Goal: Task Accomplishment & Management: Manage account settings

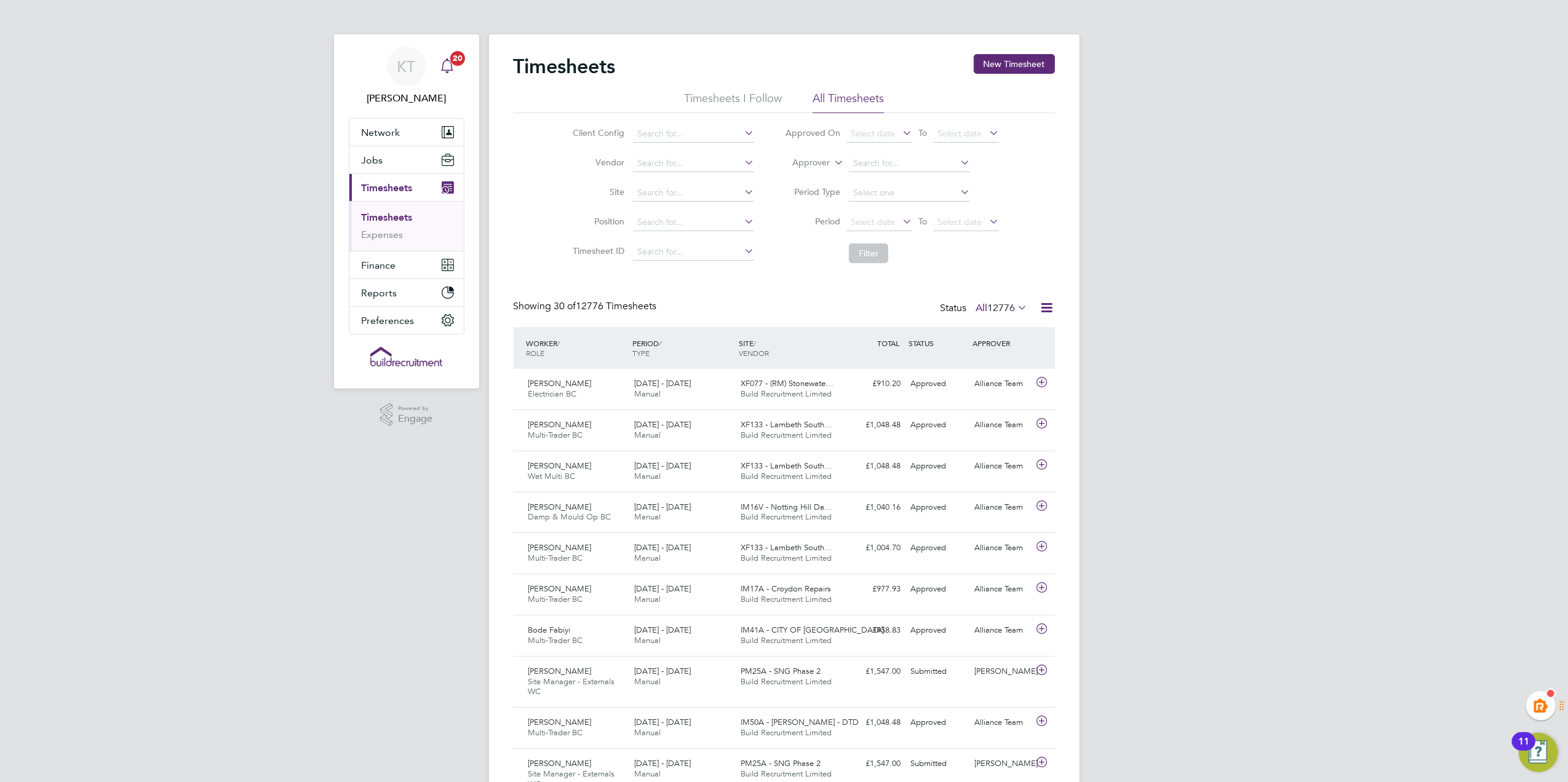
click at [458, 58] on span "20" at bounding box center [457, 58] width 15 height 15
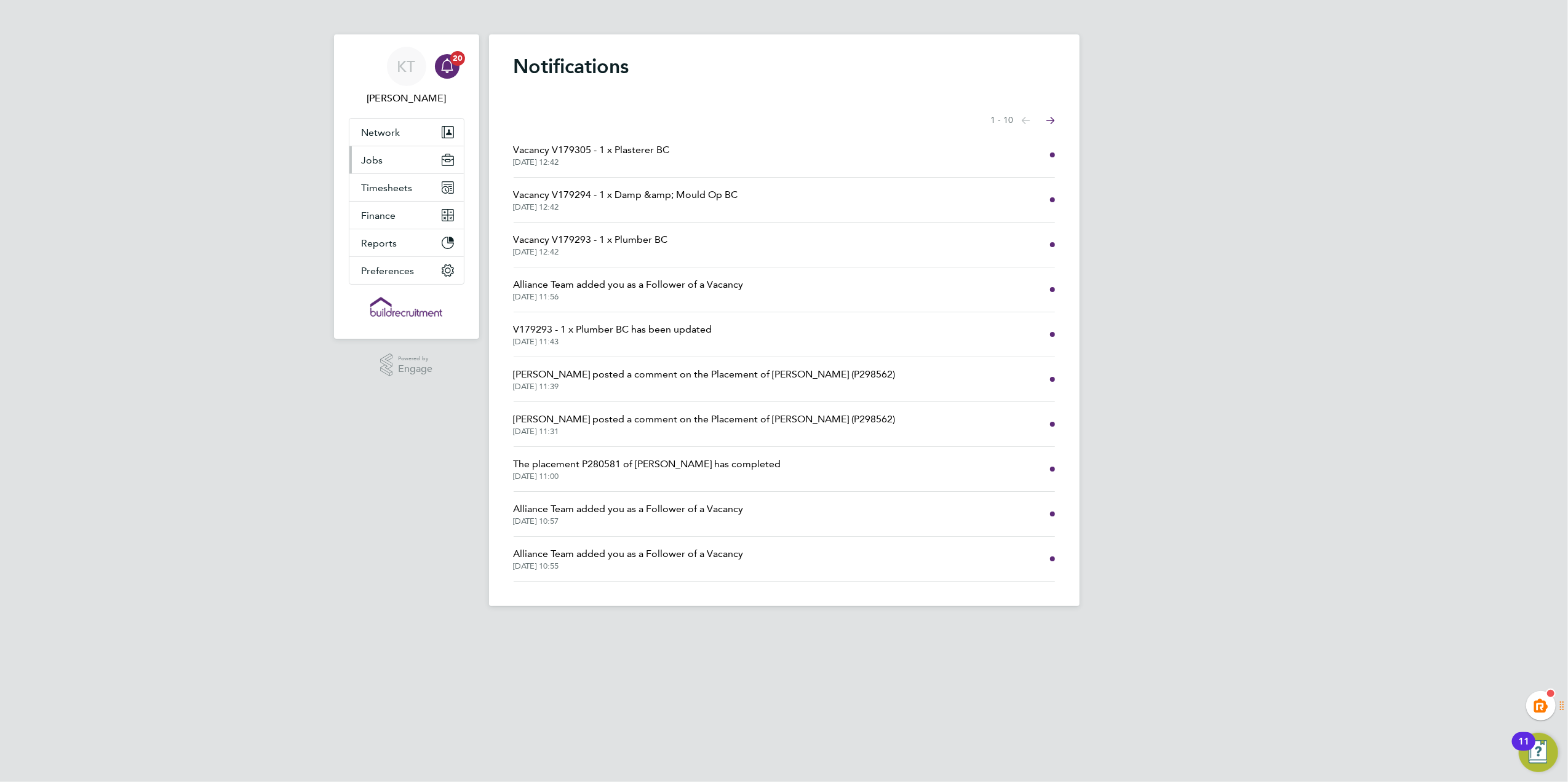
click at [407, 159] on button "Jobs" at bounding box center [406, 159] width 114 height 27
click at [397, 256] on span "Timesheets" at bounding box center [387, 255] width 51 height 12
click at [433, 116] on app-nav-user-info "KT Kiera Troutt Notifications 20" at bounding box center [407, 76] width 116 height 84
click at [423, 131] on button "Network" at bounding box center [406, 132] width 114 height 27
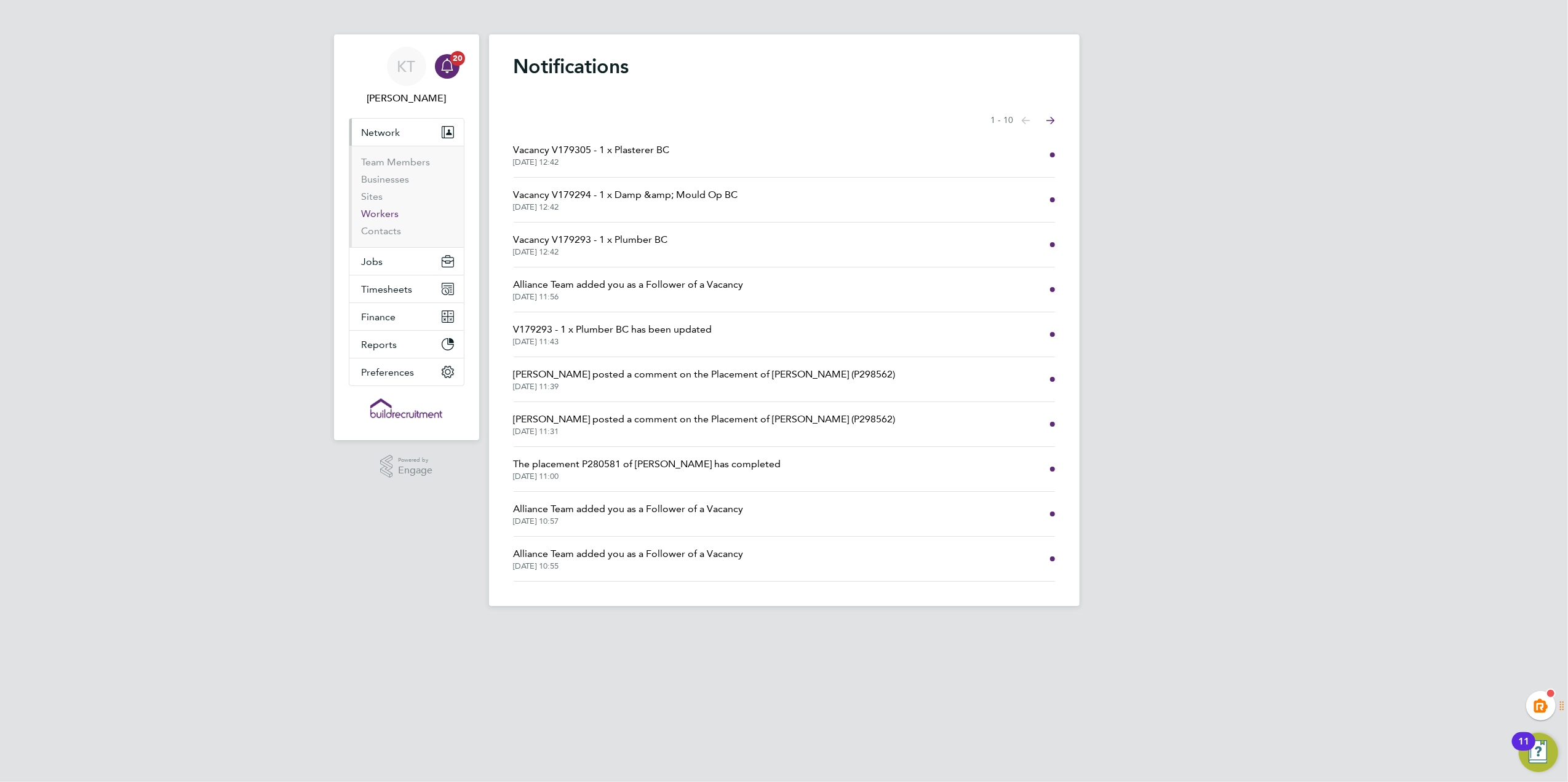
click at [369, 216] on link "Workers" at bounding box center [381, 214] width 38 height 12
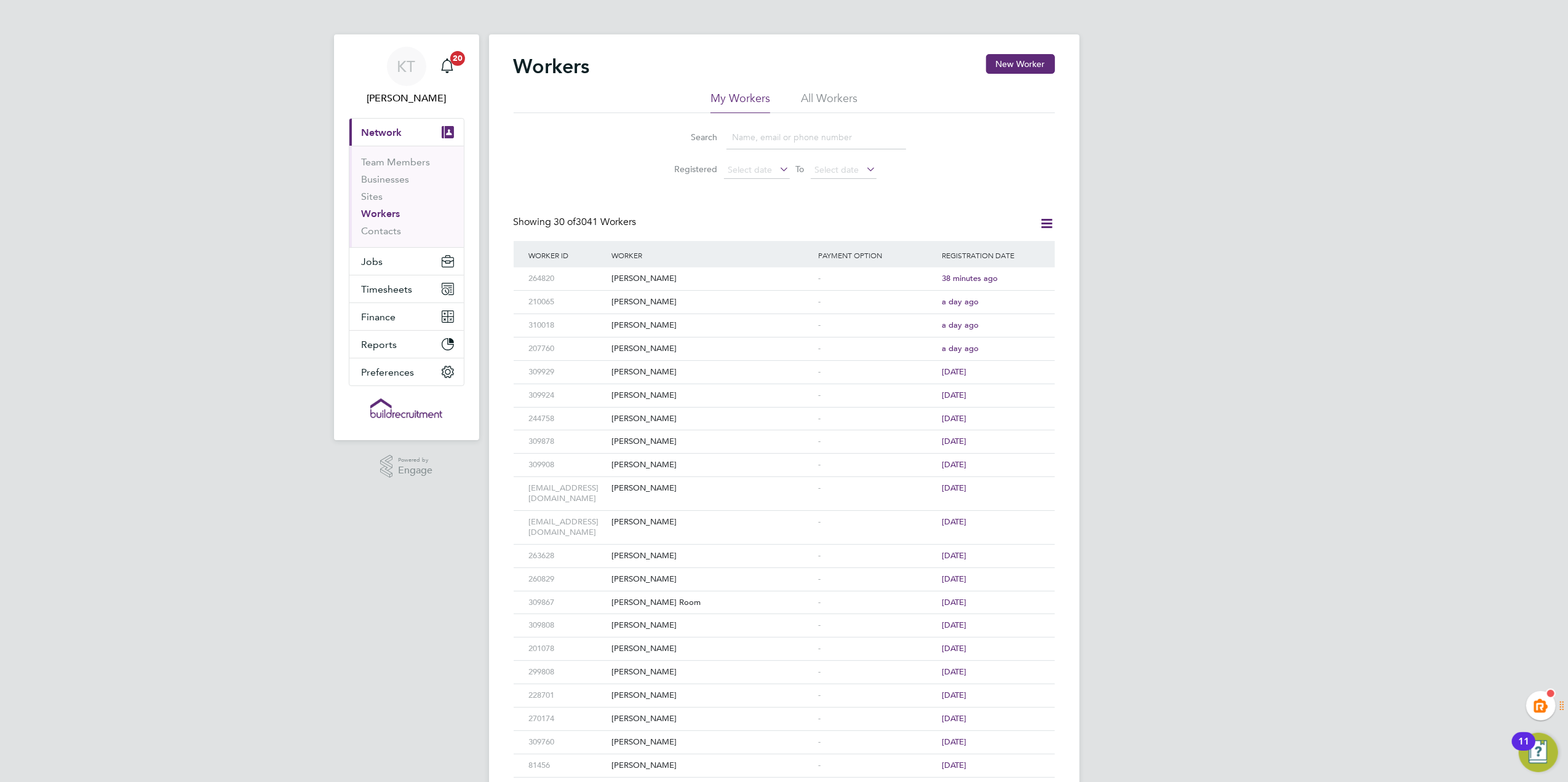
click at [813, 101] on li "All Workers" at bounding box center [829, 102] width 57 height 22
click at [770, 131] on input at bounding box center [816, 137] width 180 height 24
type input "s"
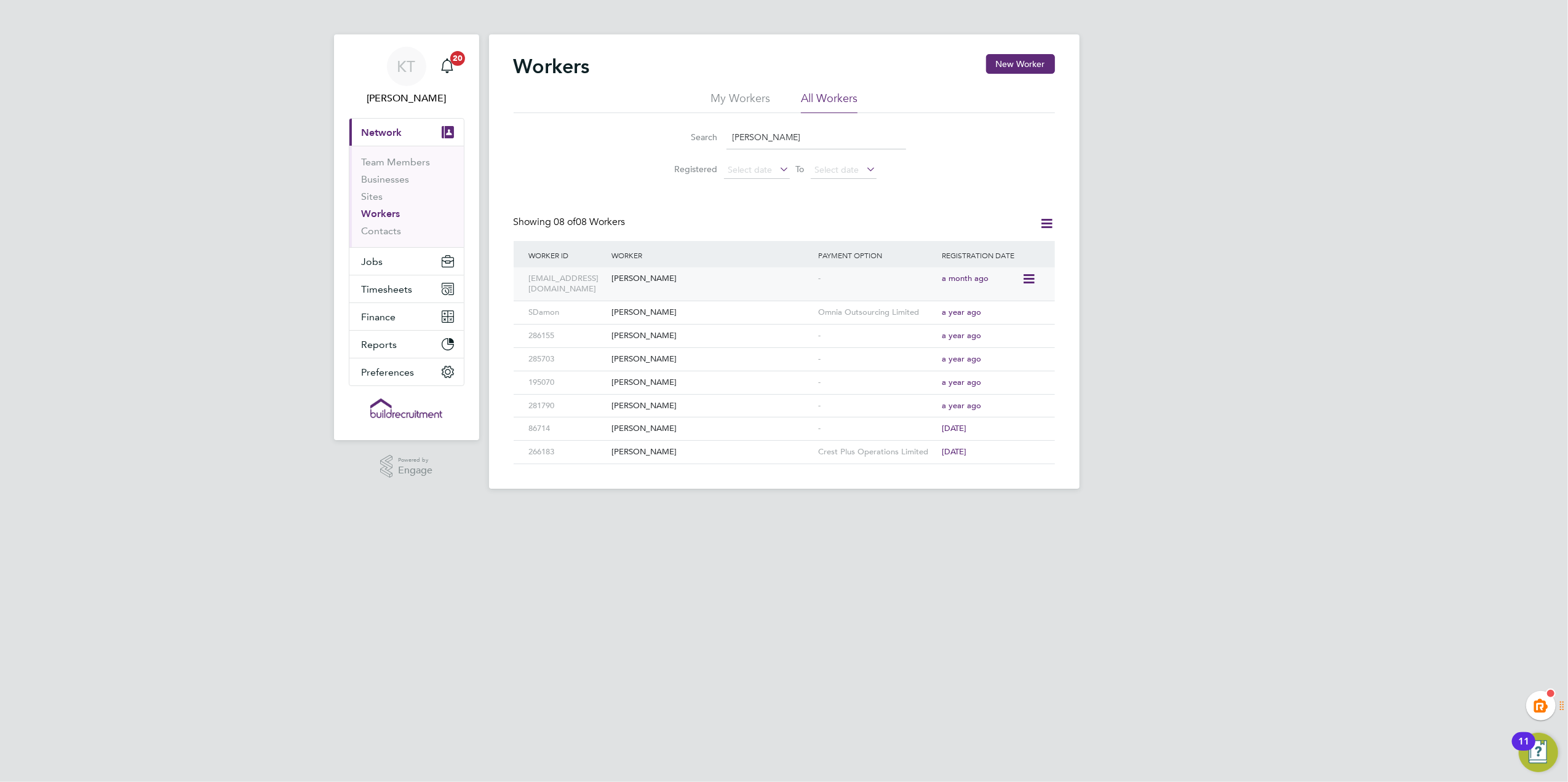
type input "[PERSON_NAME]"
click at [785, 284] on div "[PERSON_NAME]" at bounding box center [711, 279] width 207 height 23
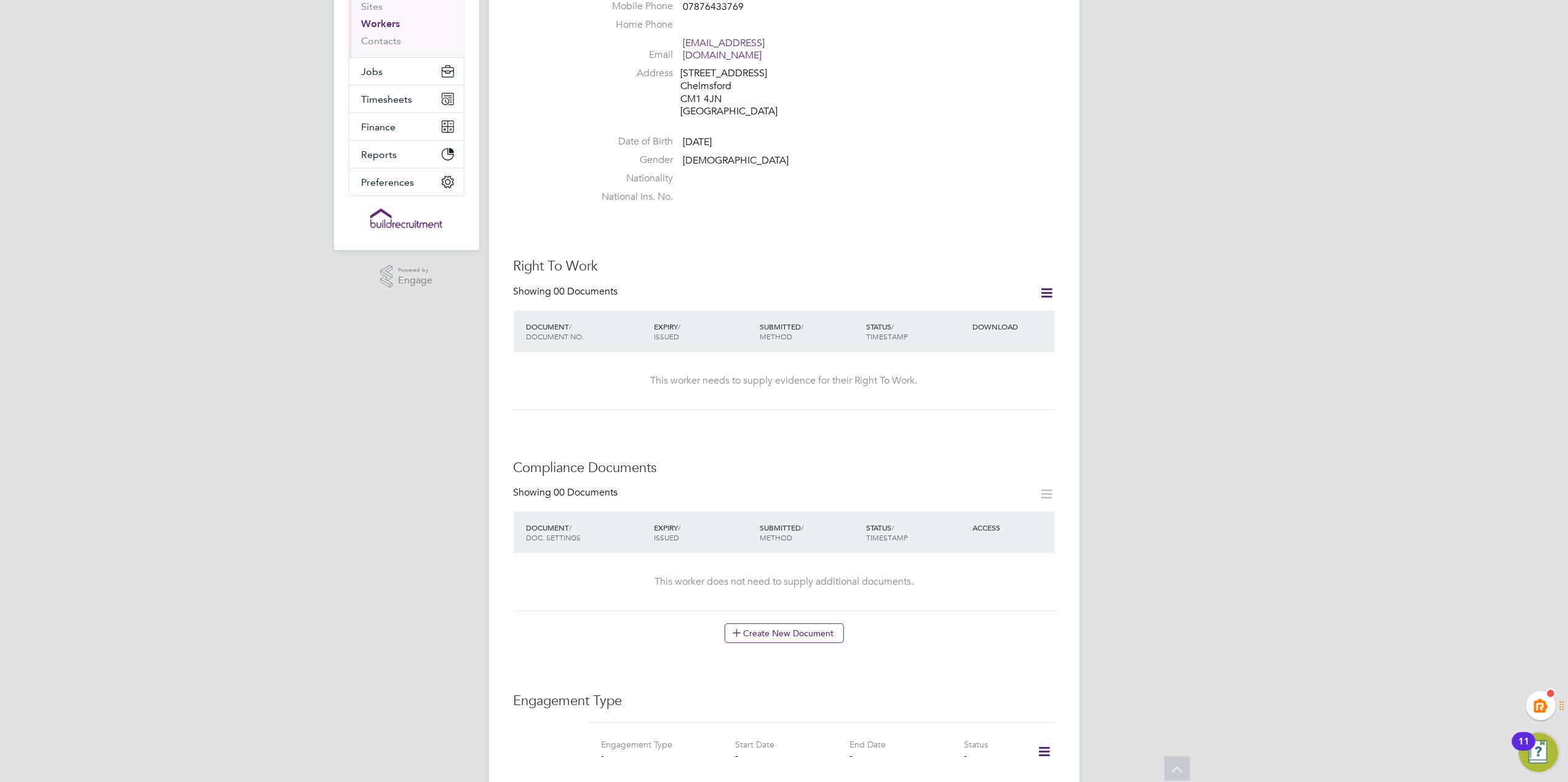
scroll to position [397, 0]
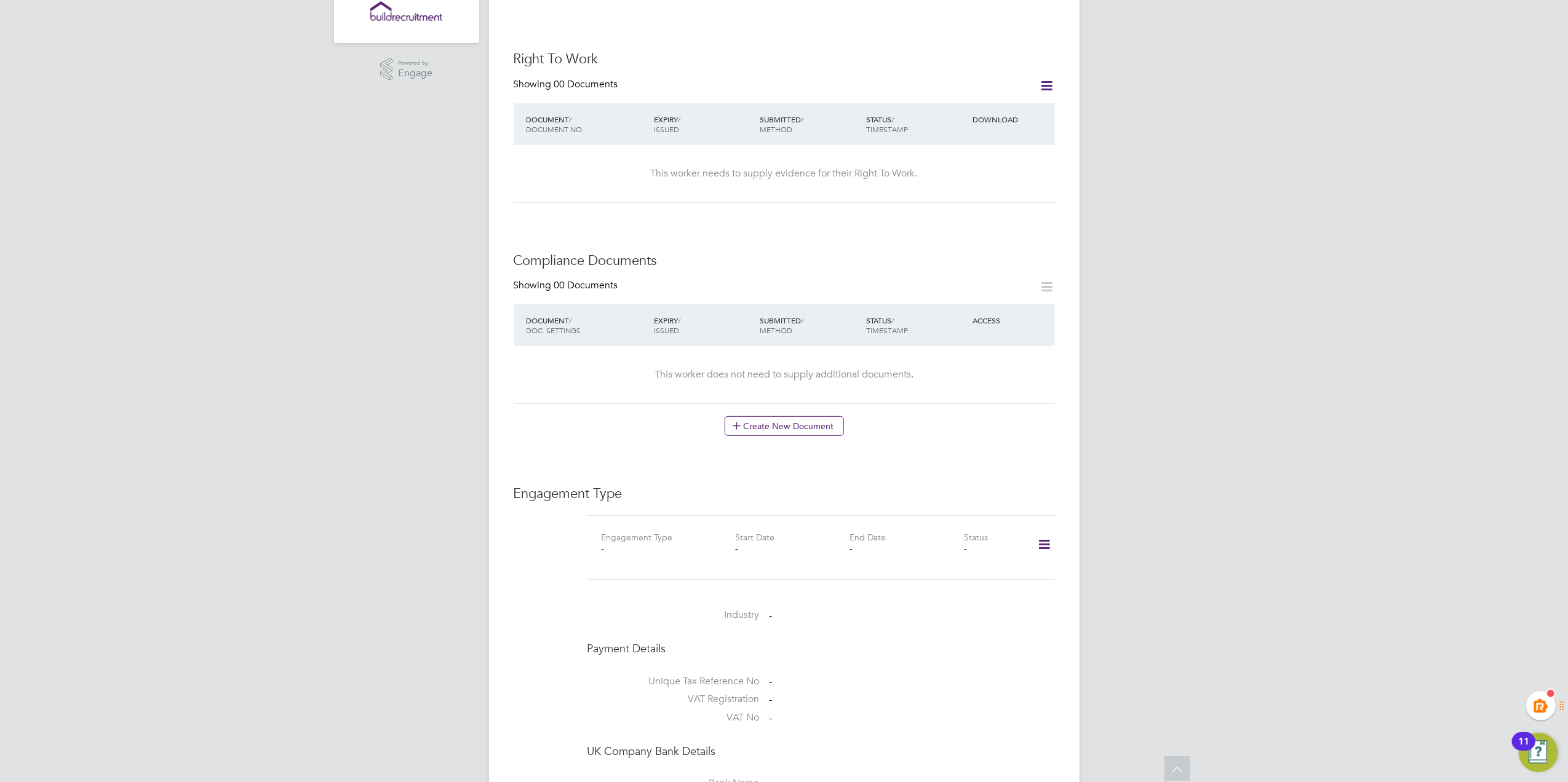
click at [1044, 531] on icon at bounding box center [1044, 545] width 22 height 28
click at [941, 584] on li "Add Engagement Type" at bounding box center [981, 586] width 140 height 17
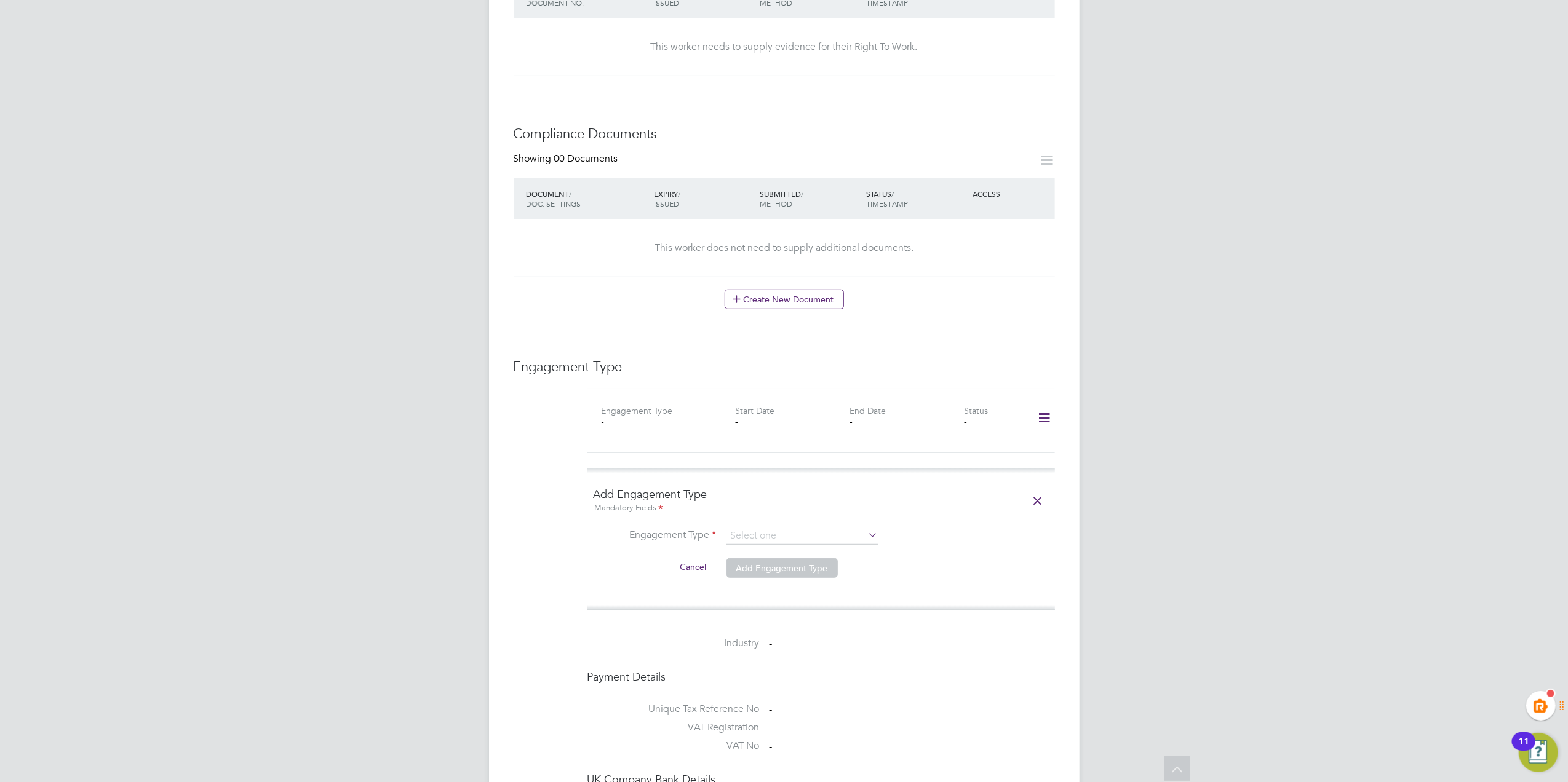
scroll to position [525, 0]
click at [780, 527] on input at bounding box center [802, 535] width 152 height 17
click at [773, 592] on li "Umbrella" at bounding box center [802, 596] width 153 height 18
type input "Umbrella"
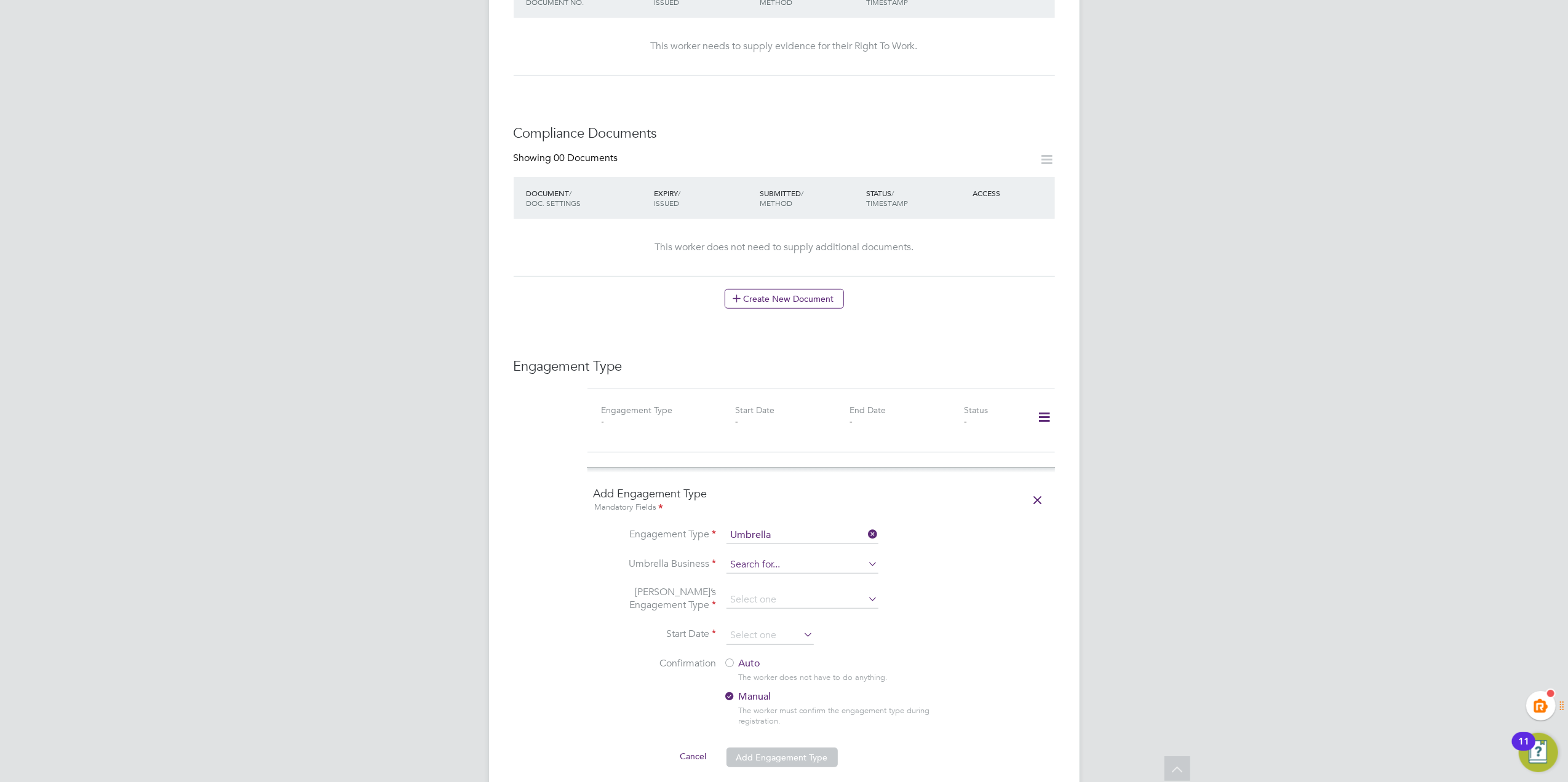
click at [760, 557] on input at bounding box center [802, 565] width 152 height 17
click at [764, 567] on li "Omnia Outsourcing Limited" at bounding box center [802, 572] width 153 height 18
type input "Omnia Outsourcing Limited"
click at [758, 592] on input at bounding box center [802, 600] width 152 height 17
click at [753, 680] on li "PAYE Umbrella" at bounding box center [802, 678] width 153 height 18
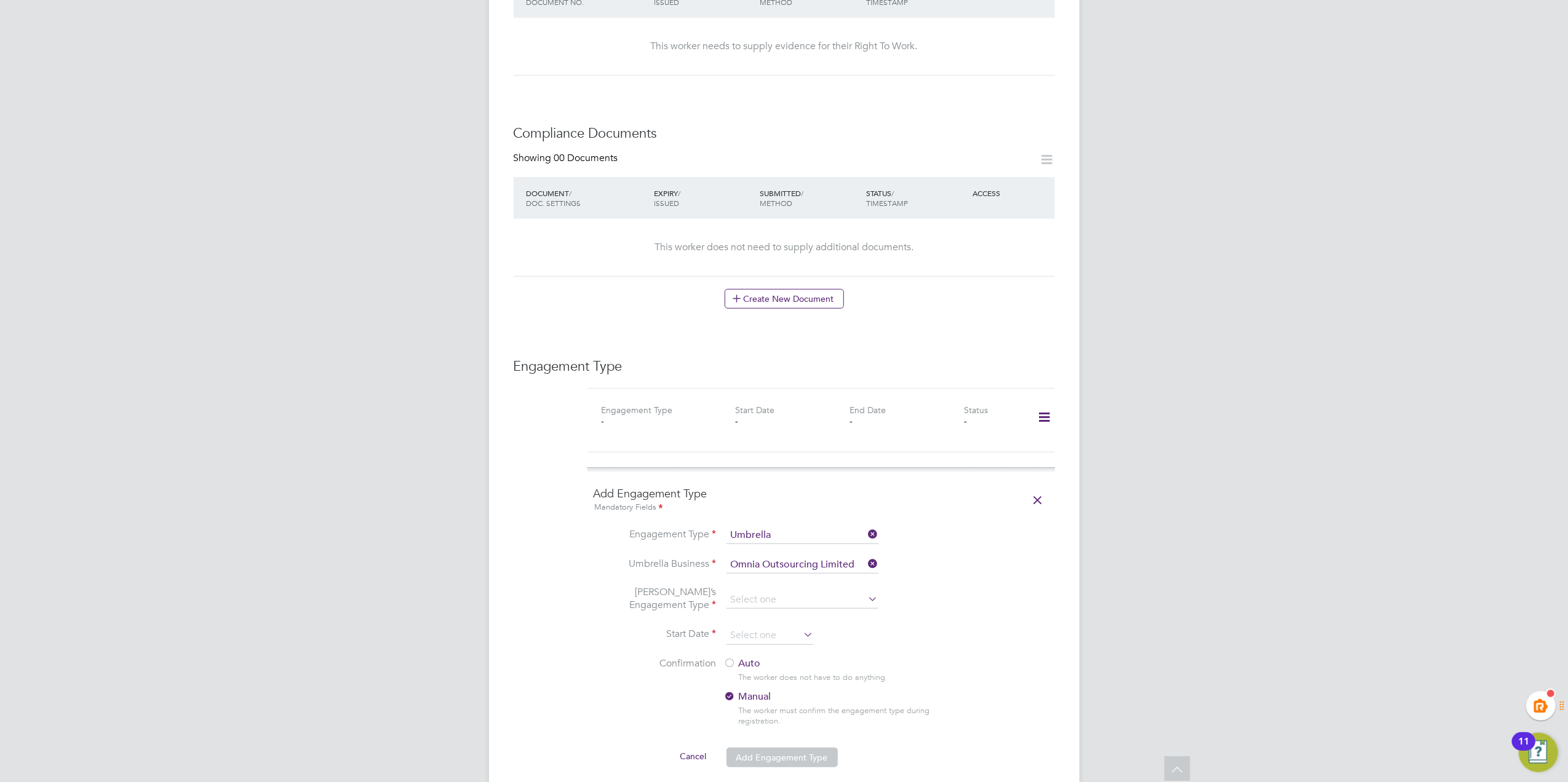
type input "PAYE Umbrella"
click at [765, 631] on input at bounding box center [769, 636] width 87 height 18
click at [746, 474] on span "18" at bounding box center [746, 471] width 23 height 23
type input "18 Aug 2025"
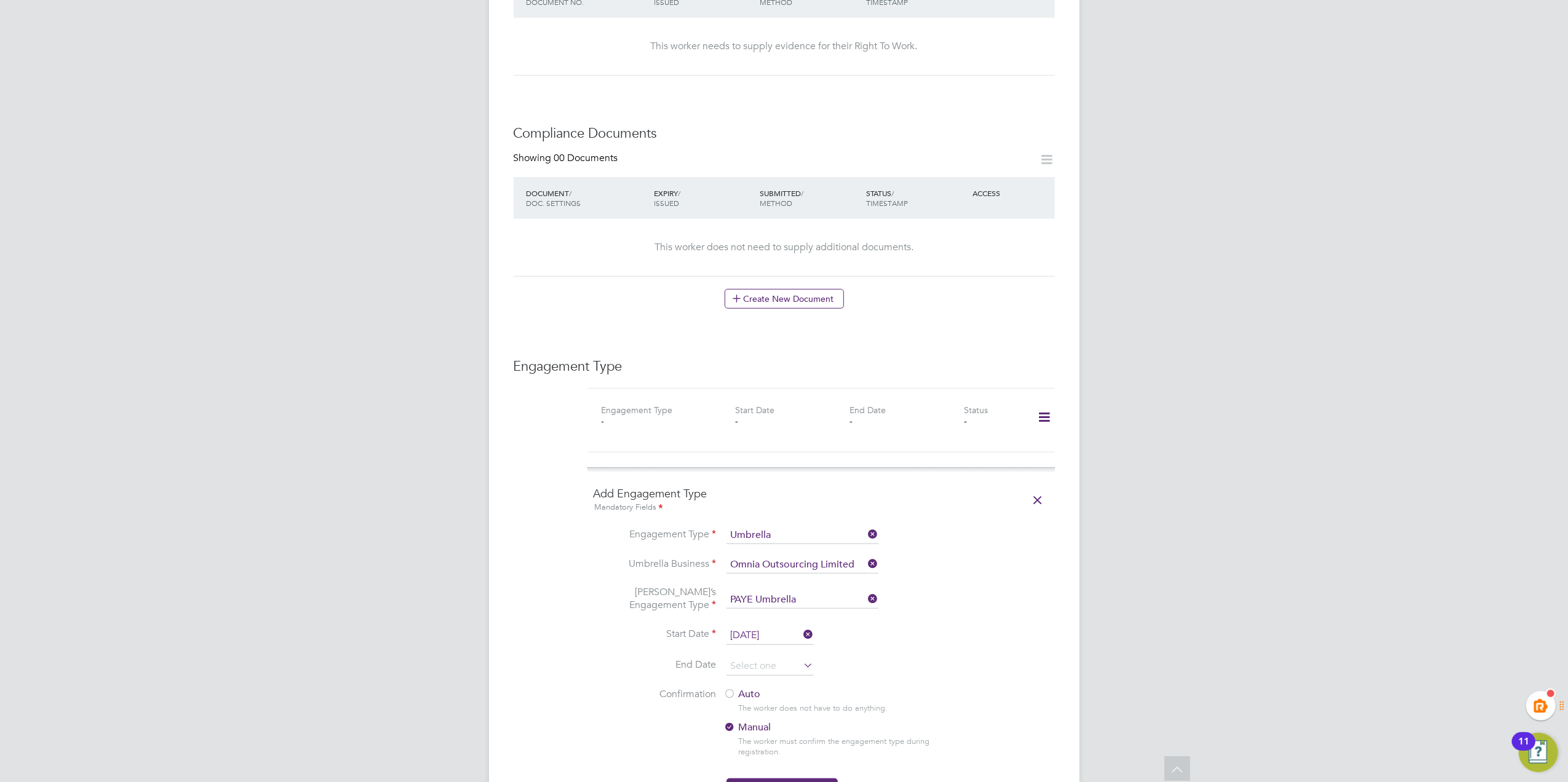
click at [733, 689] on div at bounding box center [730, 695] width 12 height 12
click at [732, 722] on div at bounding box center [730, 728] width 12 height 12
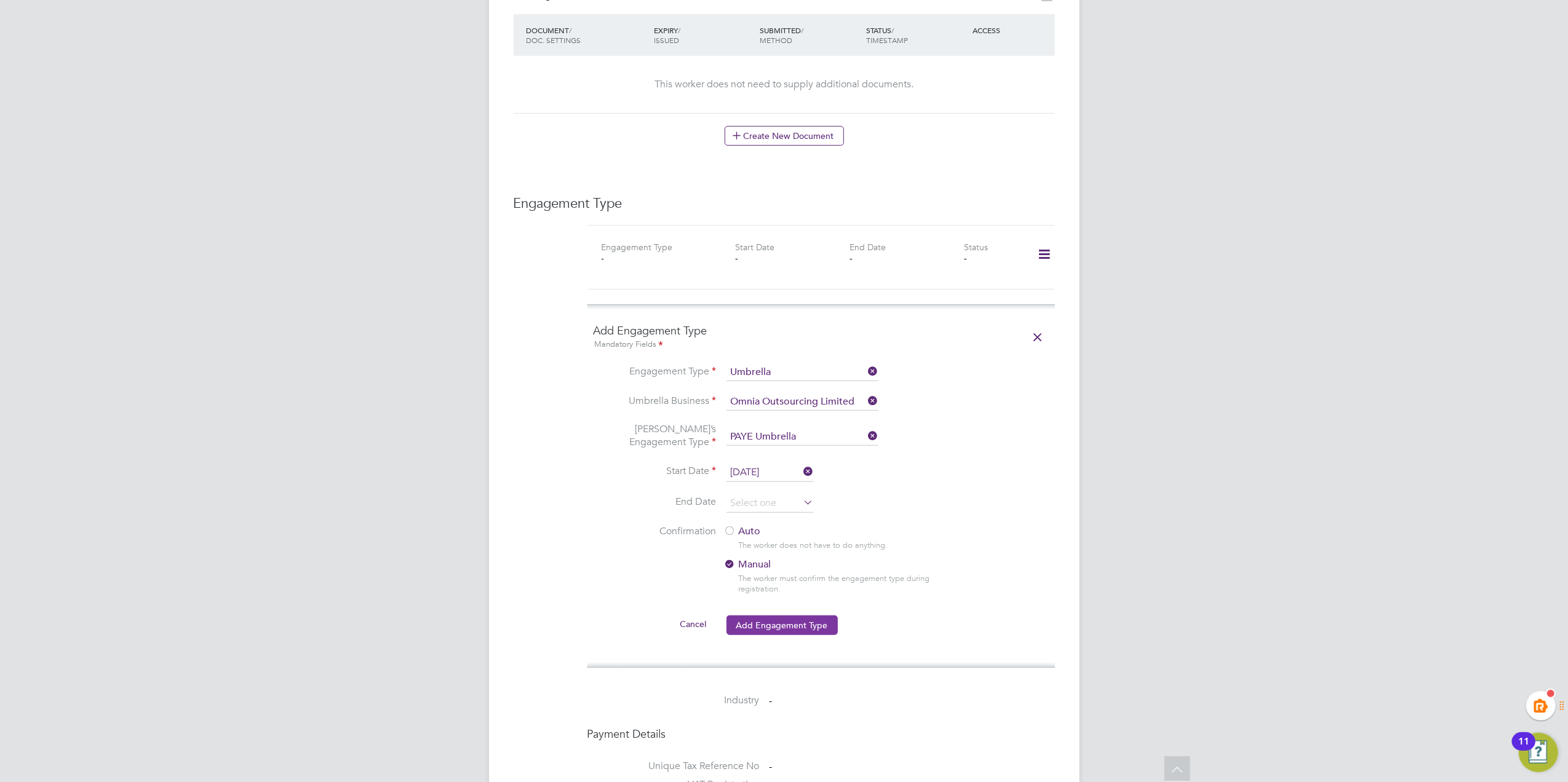
click at [791, 616] on button "Add Engagement Type" at bounding box center [781, 626] width 111 height 20
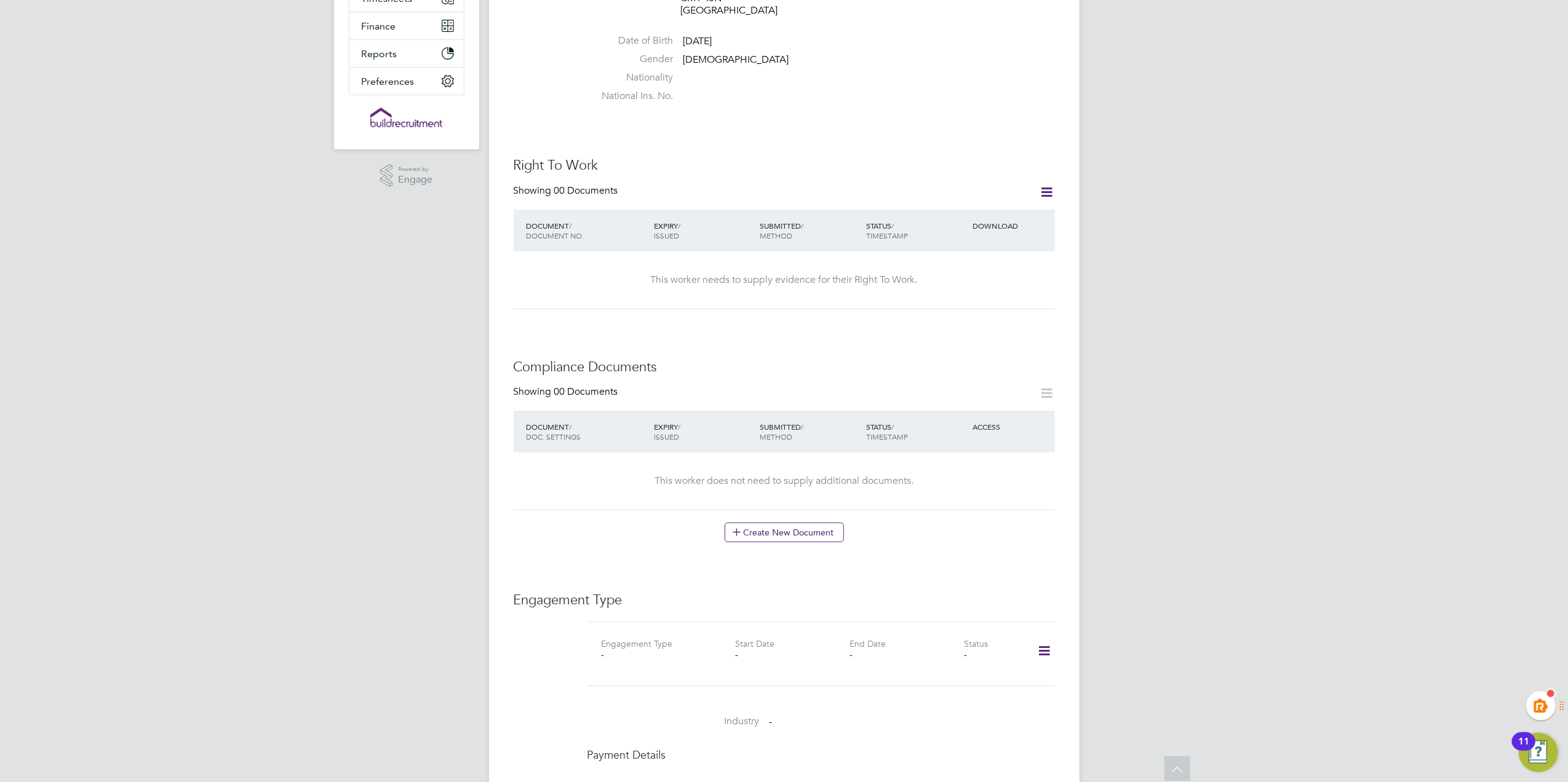
scroll to position [0, 0]
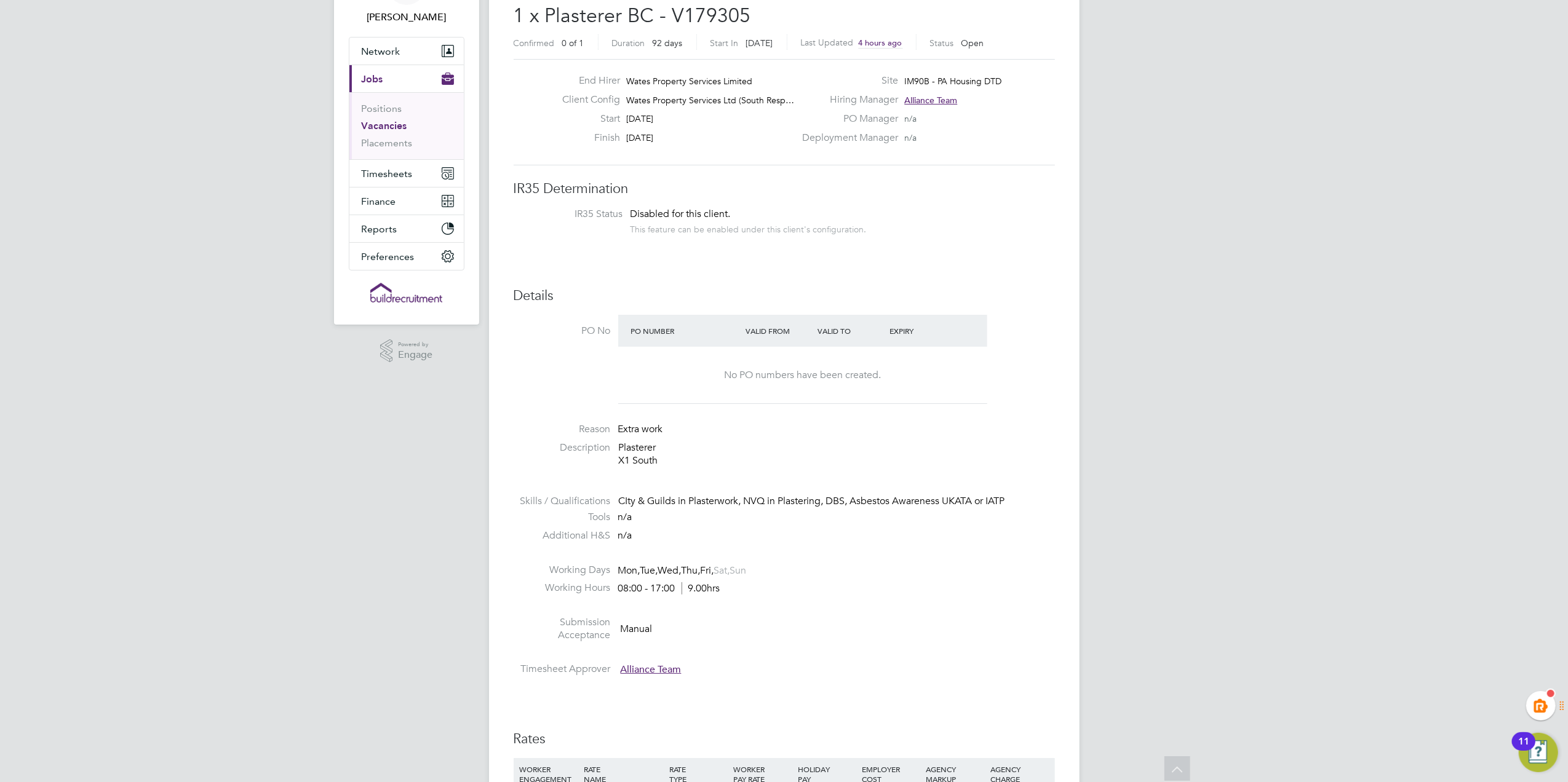
scroll to position [317, 0]
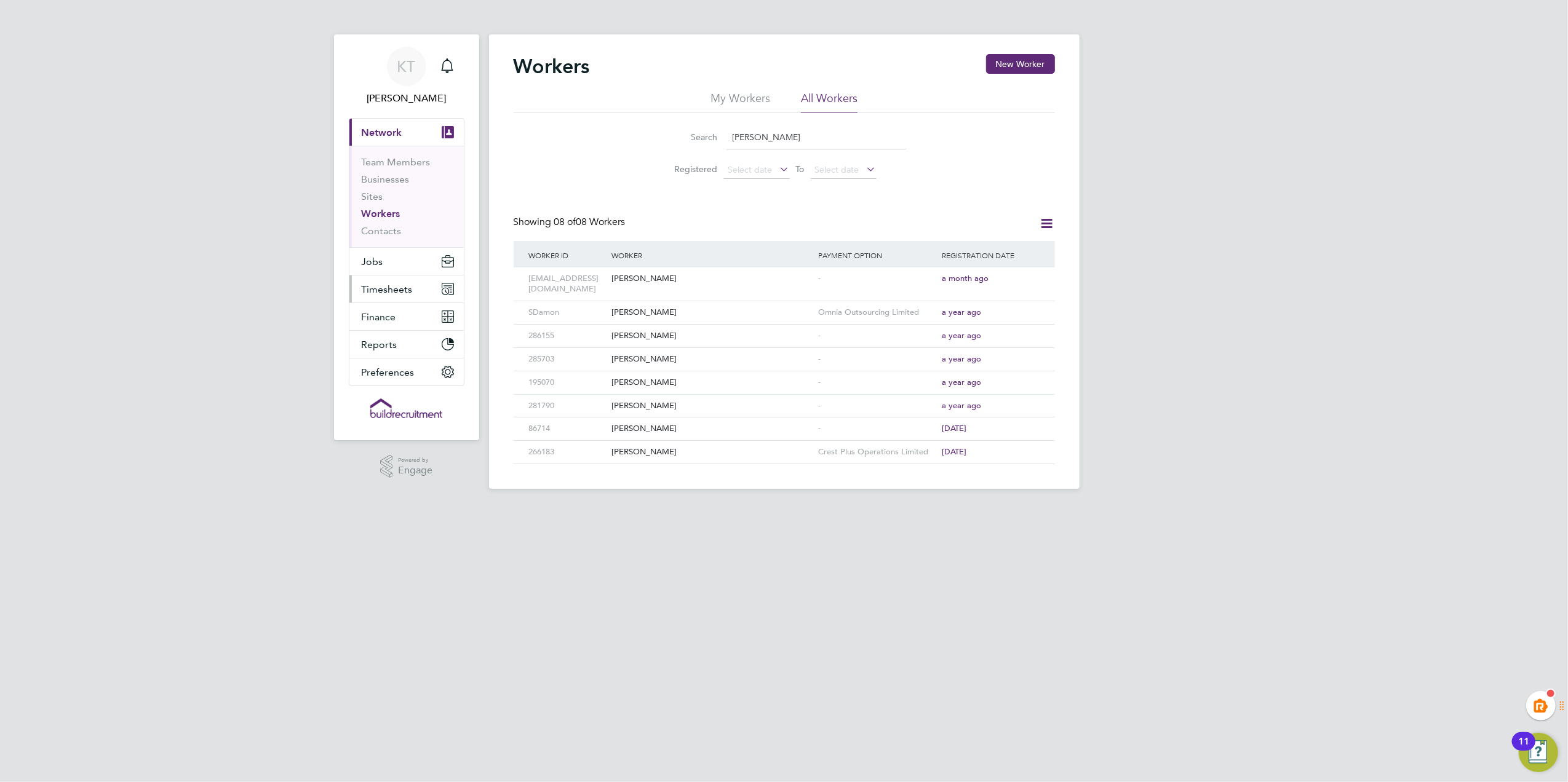
click at [421, 293] on button "Timesheets" at bounding box center [406, 289] width 114 height 27
click at [376, 215] on link "Timesheets" at bounding box center [387, 218] width 51 height 12
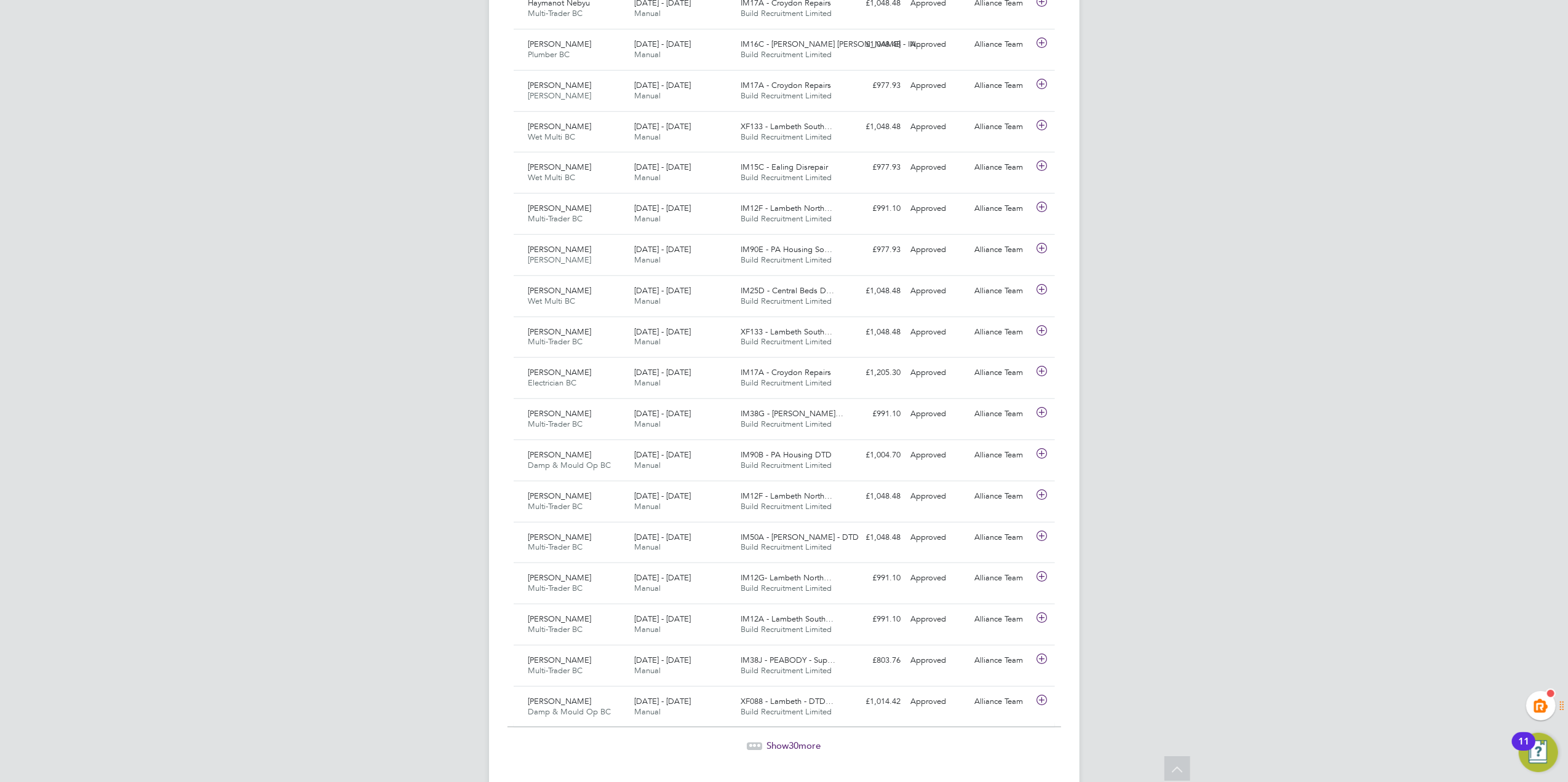
scroll to position [895, 0]
click at [803, 745] on span "Show 30 more" at bounding box center [794, 745] width 54 height 12
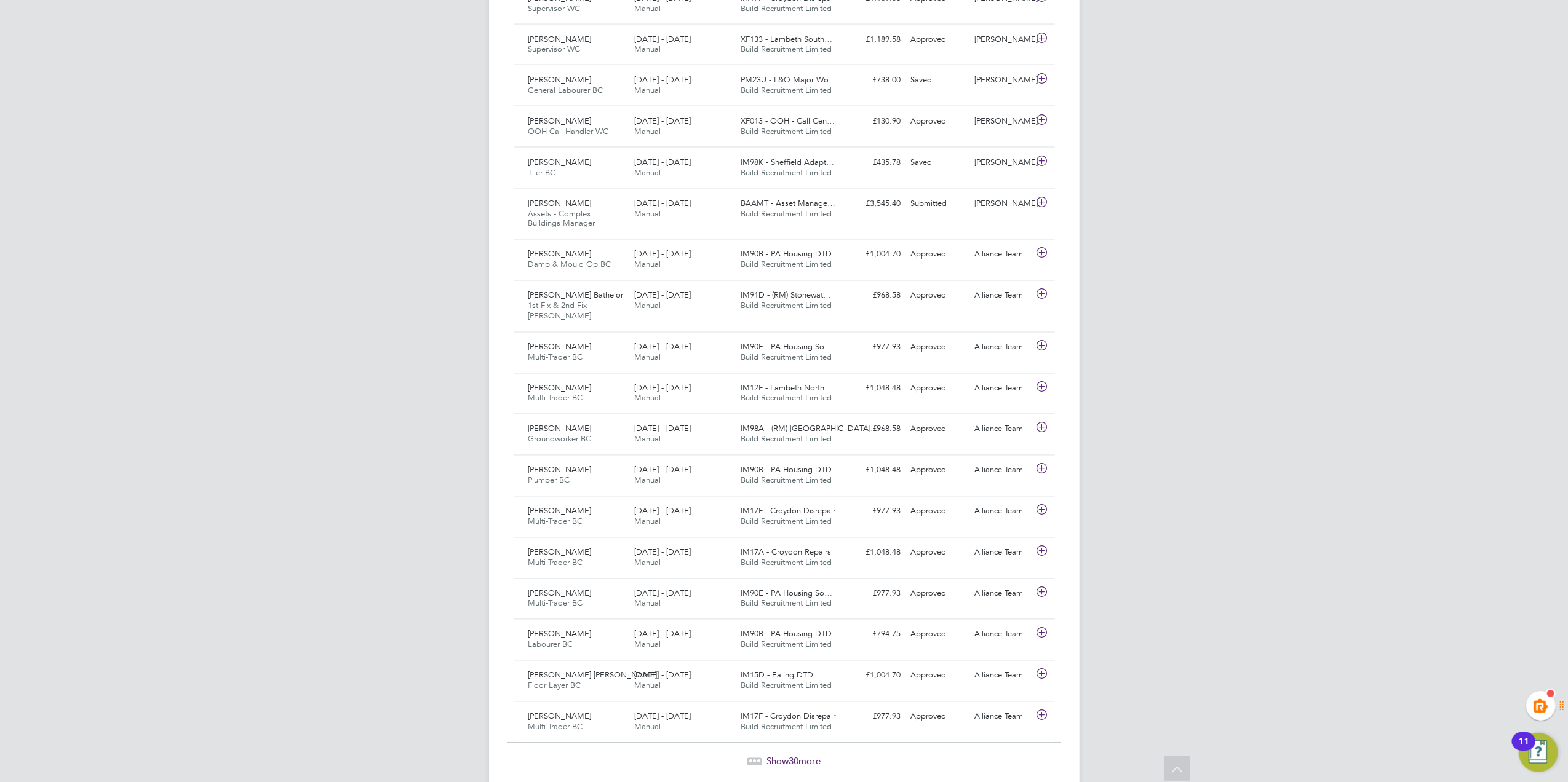
scroll to position [2130, 0]
click at [776, 769] on span "Show 30 more" at bounding box center [794, 763] width 54 height 12
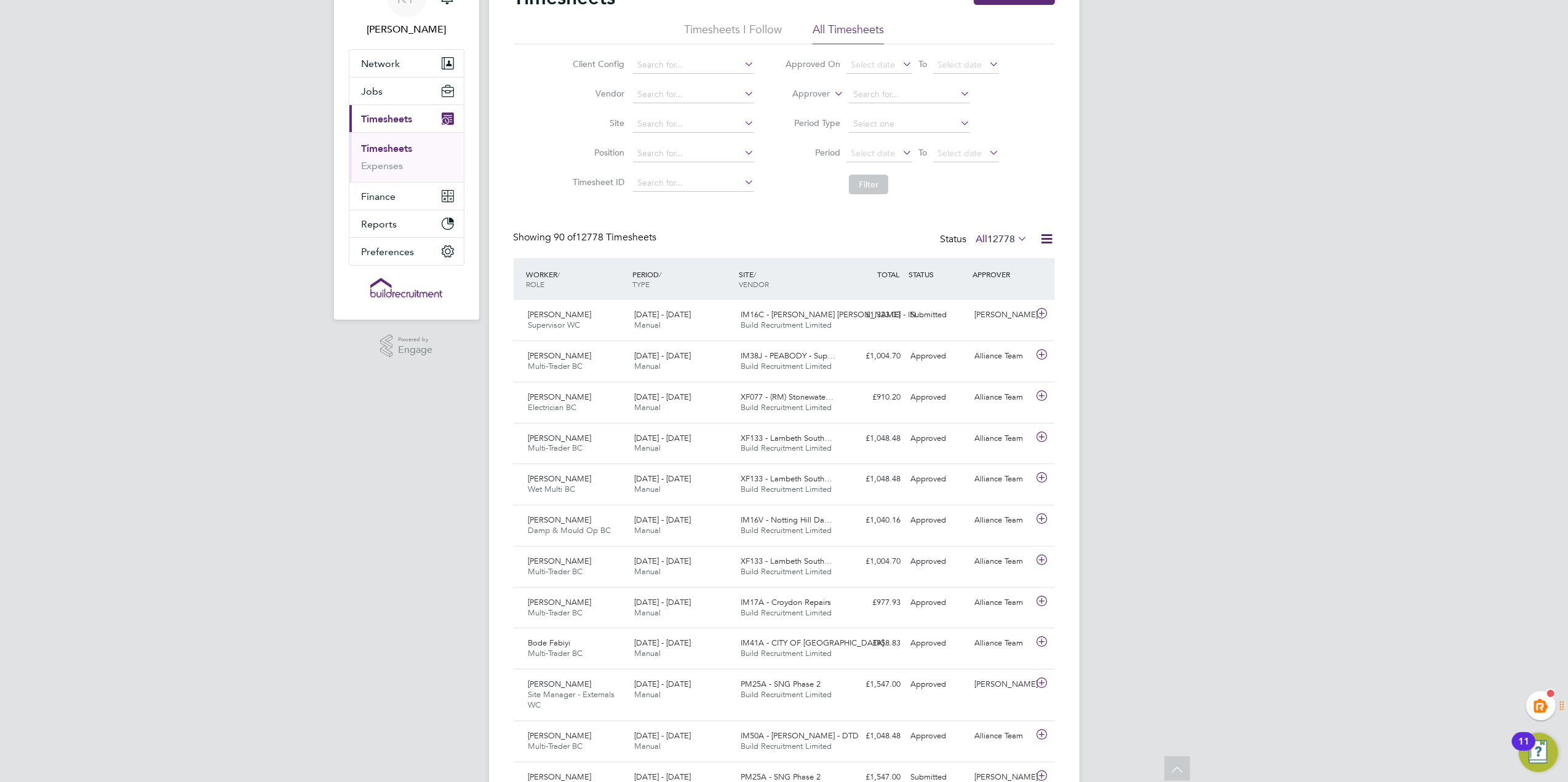
scroll to position [66, 0]
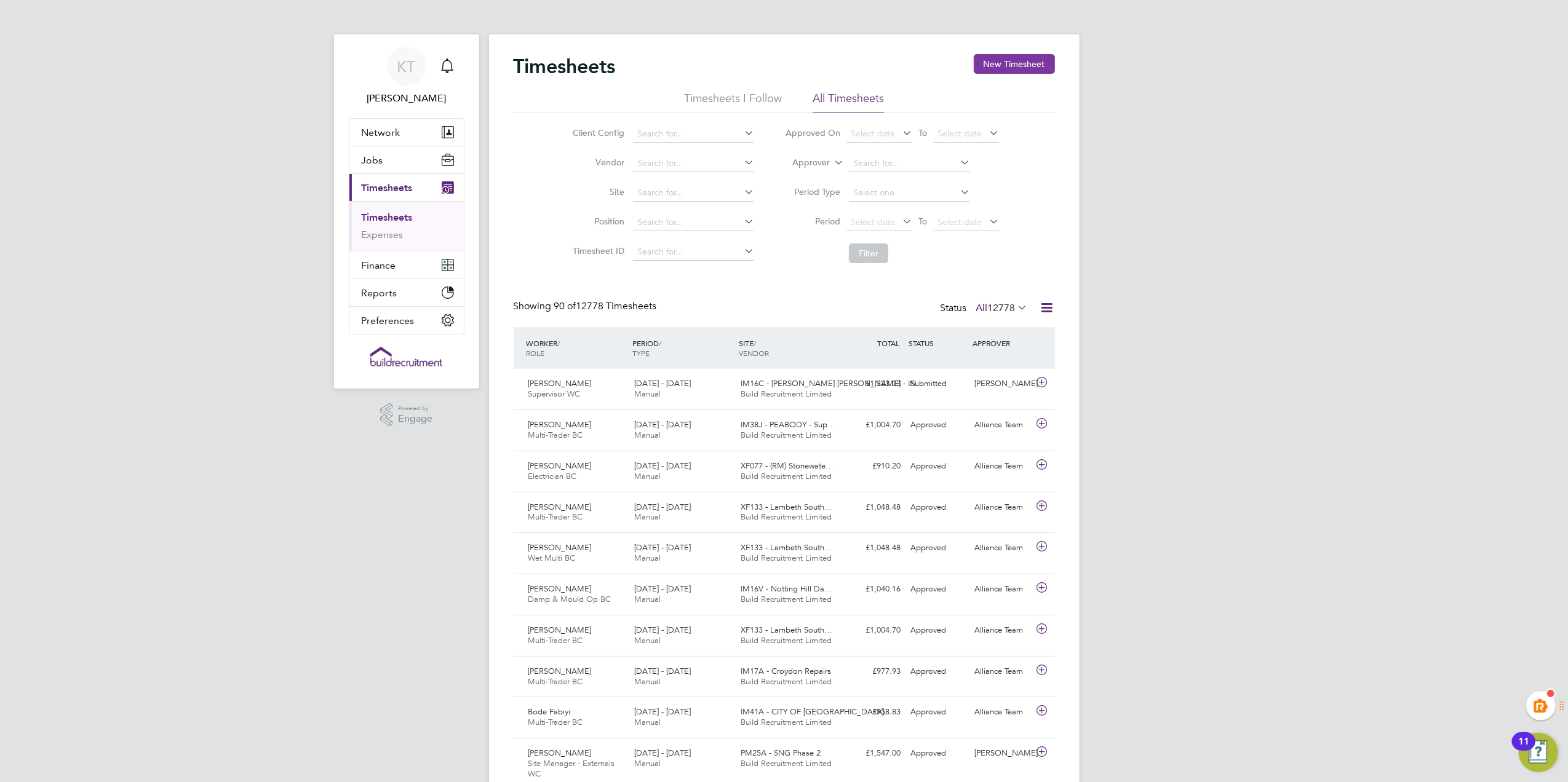
click at [999, 58] on button "New Timesheet" at bounding box center [1014, 64] width 81 height 20
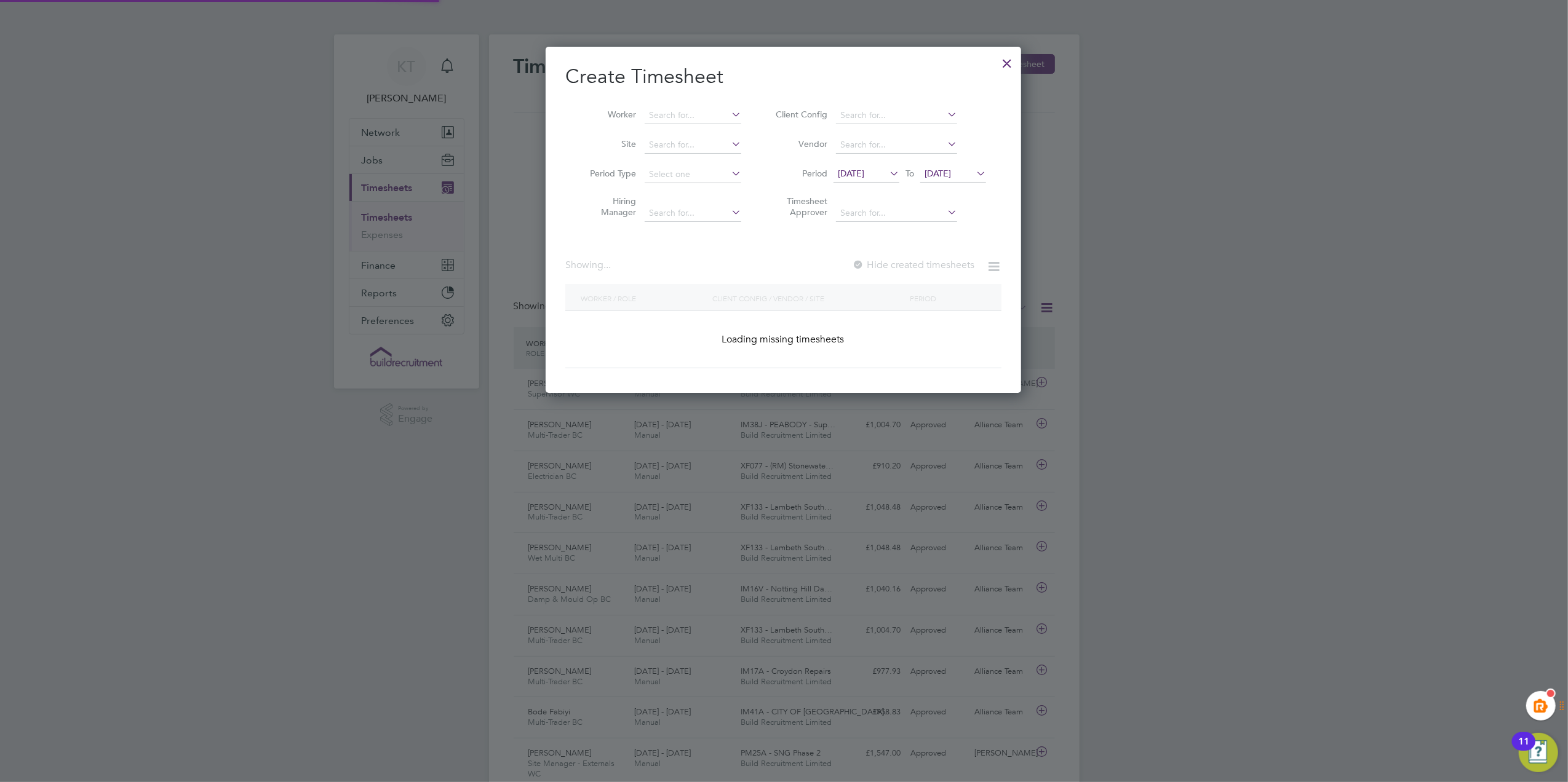
scroll to position [1674, 476]
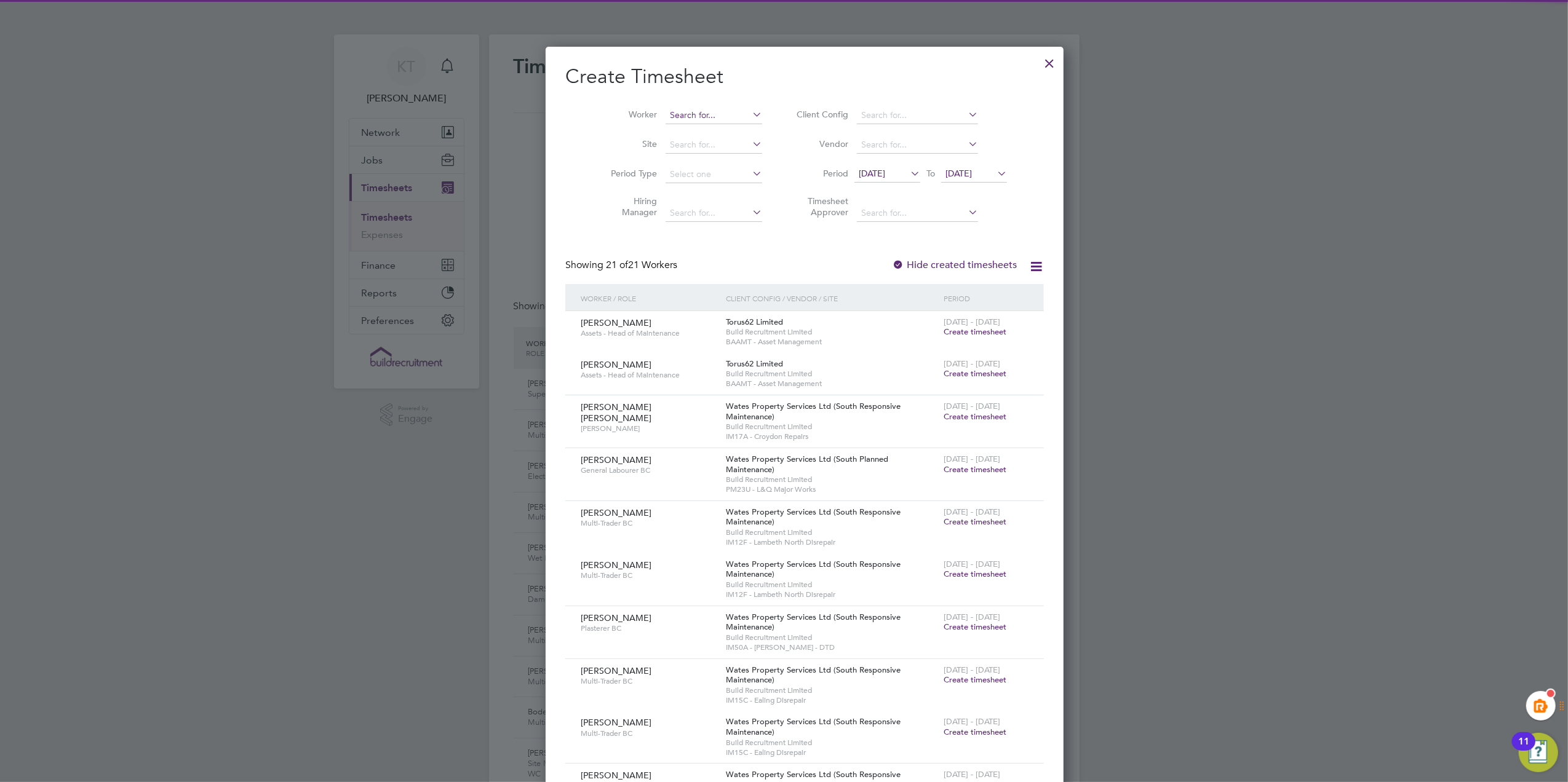
click at [665, 114] on input at bounding box center [713, 115] width 97 height 17
click at [665, 114] on input "ma" at bounding box center [713, 115] width 97 height 17
click at [699, 124] on li "[PERSON_NAME]" at bounding box center [704, 132] width 121 height 17
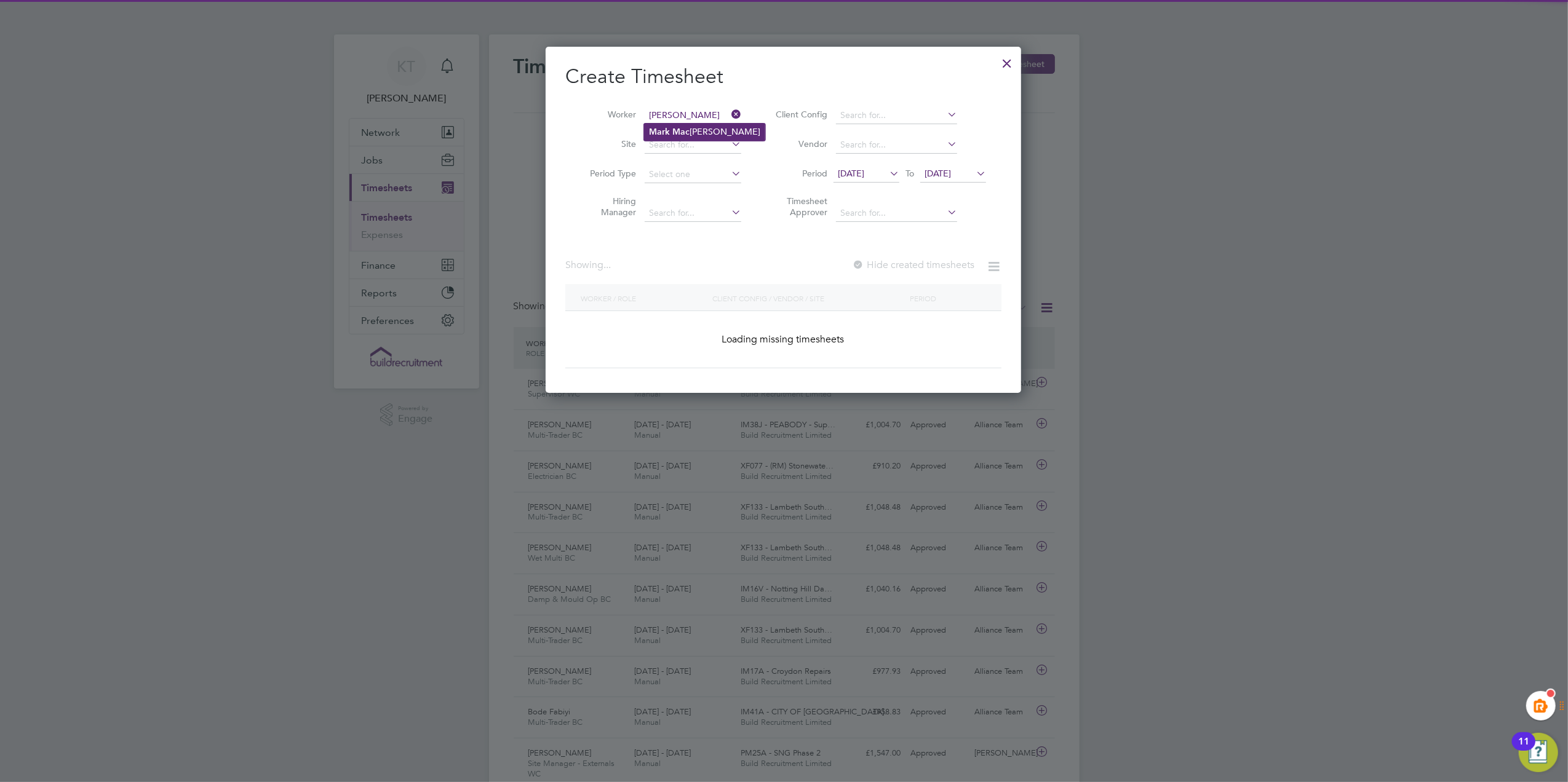
type input "[PERSON_NAME]"
click at [942, 261] on label "Hide created timesheets" at bounding box center [911, 265] width 125 height 12
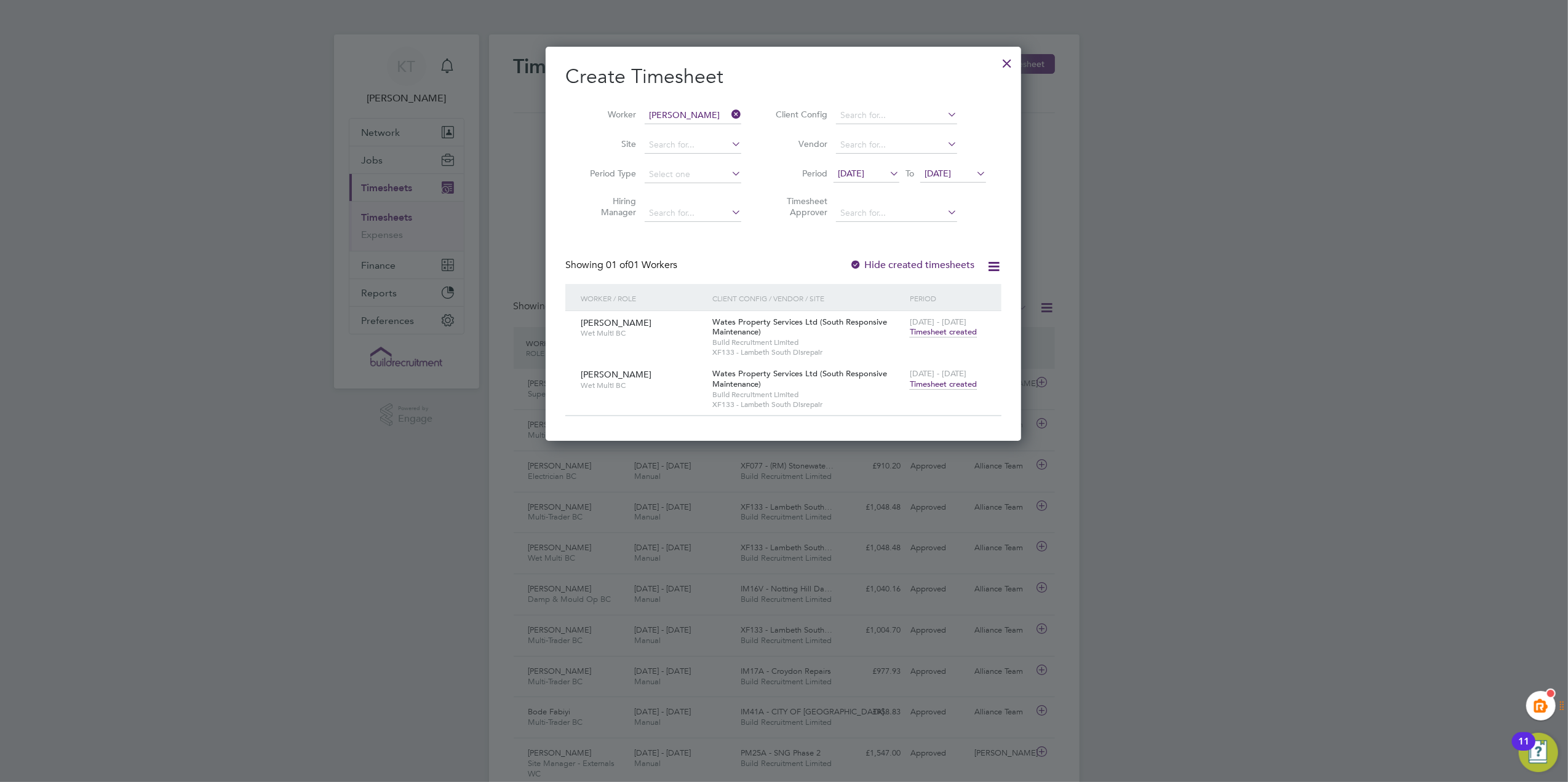
click at [734, 106] on li "Worker [PERSON_NAME]" at bounding box center [660, 116] width 191 height 30
click at [729, 114] on icon at bounding box center [729, 114] width 0 height 17
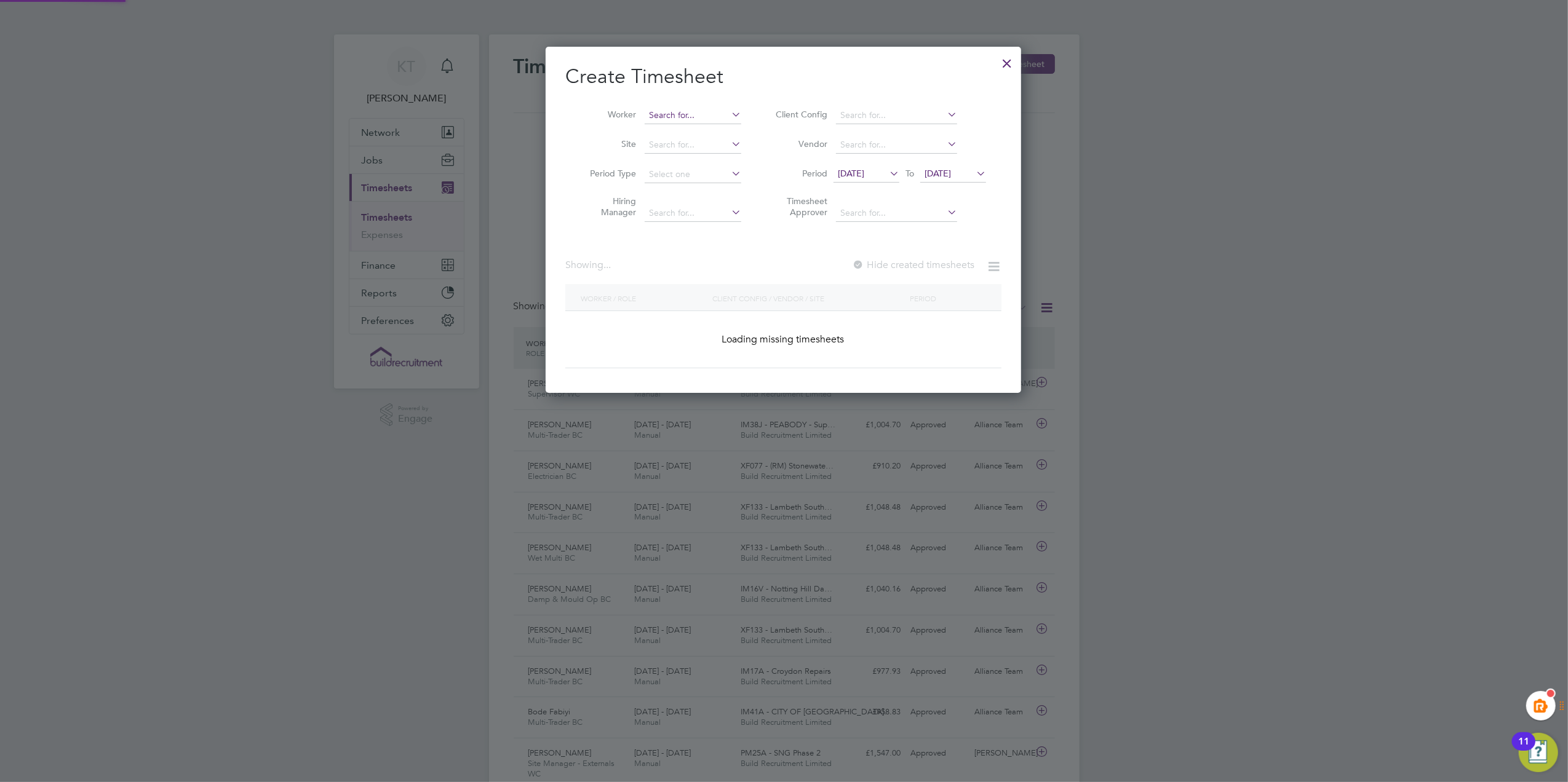
scroll to position [1674, 476]
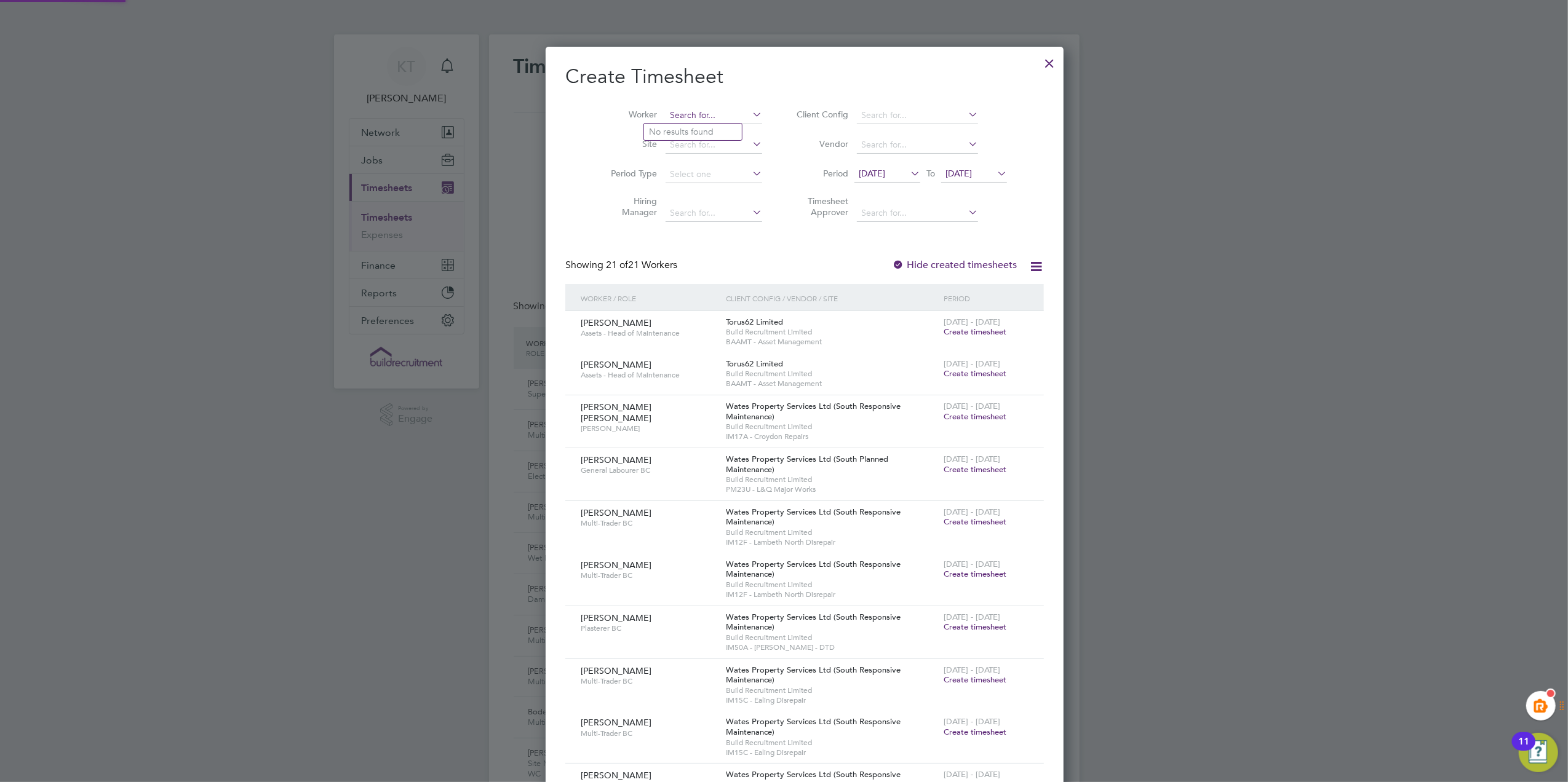
click at [704, 112] on input at bounding box center [713, 115] width 97 height 17
click at [704, 131] on li "[PERSON_NAME]" at bounding box center [721, 132] width 155 height 17
type input "[PERSON_NAME]"
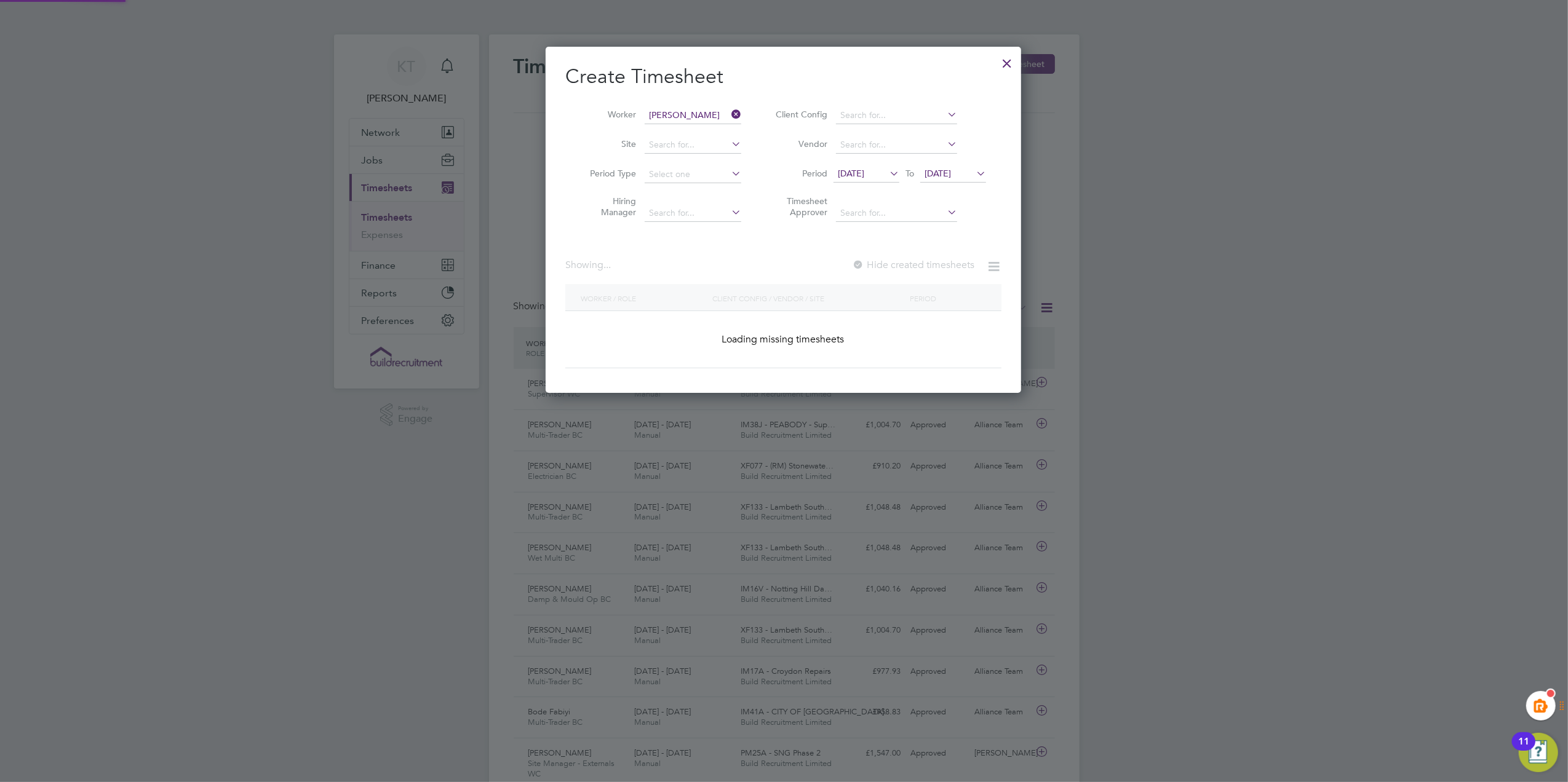
scroll to position [343, 476]
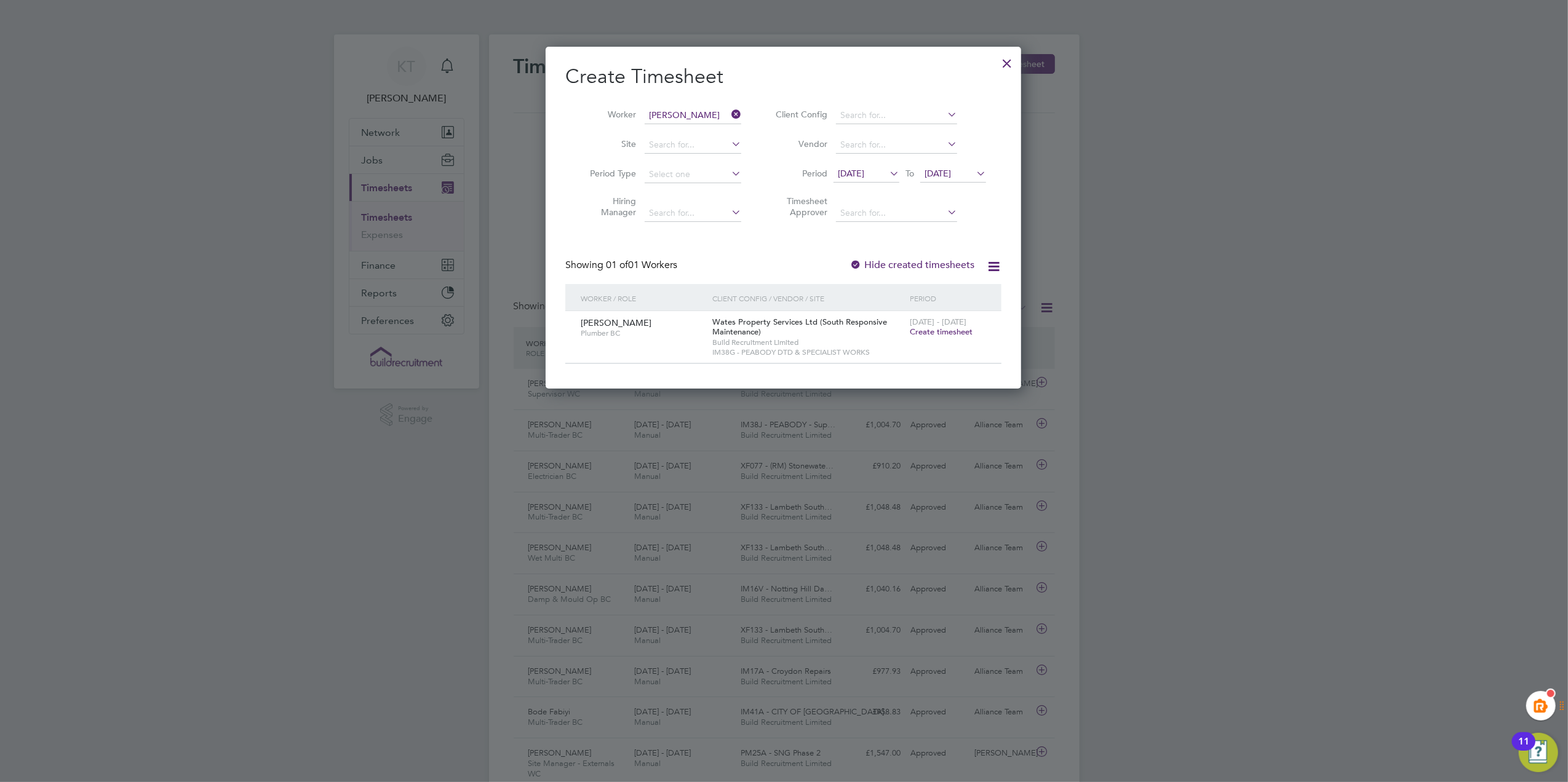
click at [1002, 65] on div at bounding box center [1007, 60] width 22 height 22
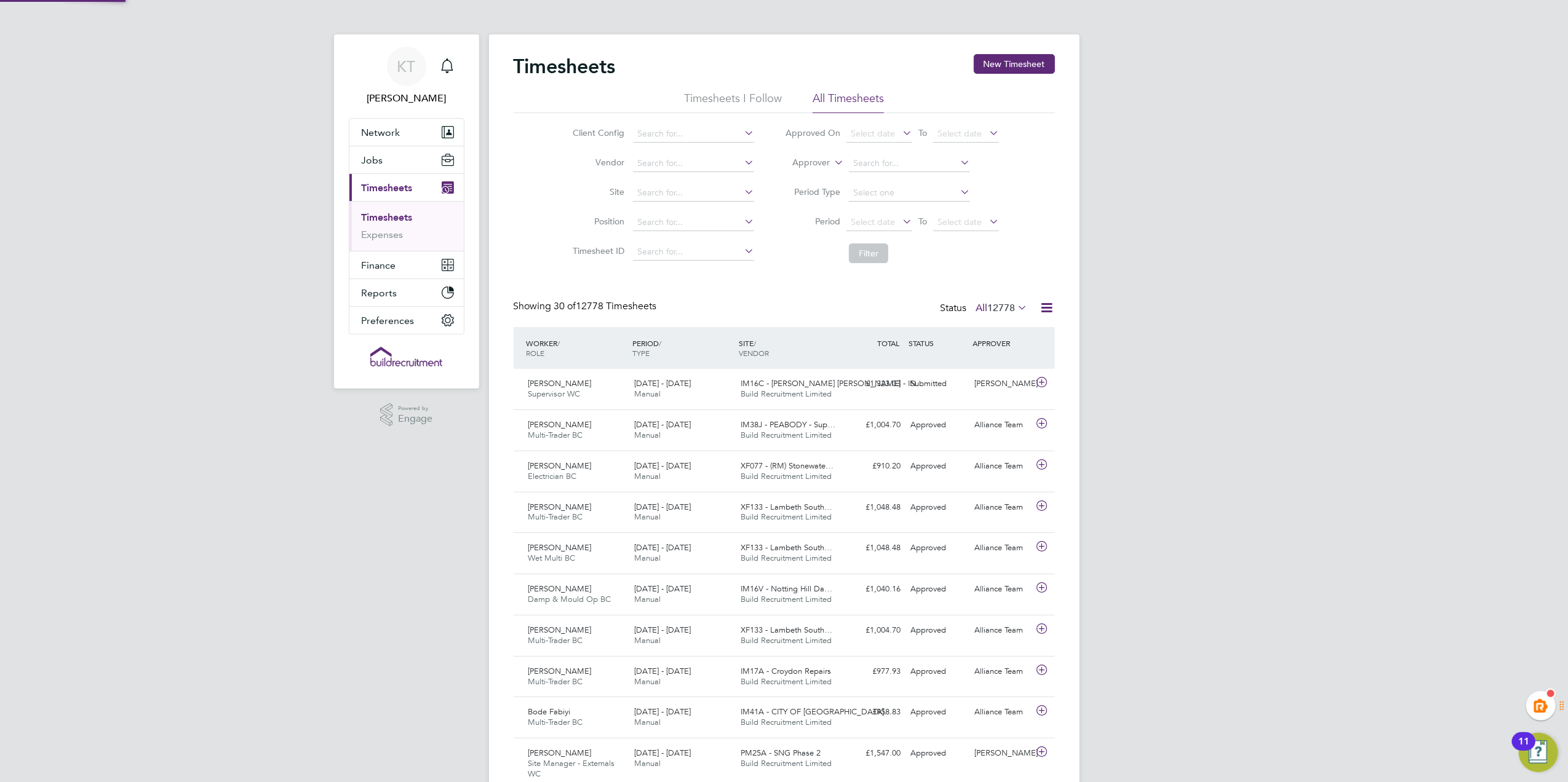
scroll to position [31, 107]
click at [1030, 62] on button "New Timesheet" at bounding box center [1014, 64] width 81 height 20
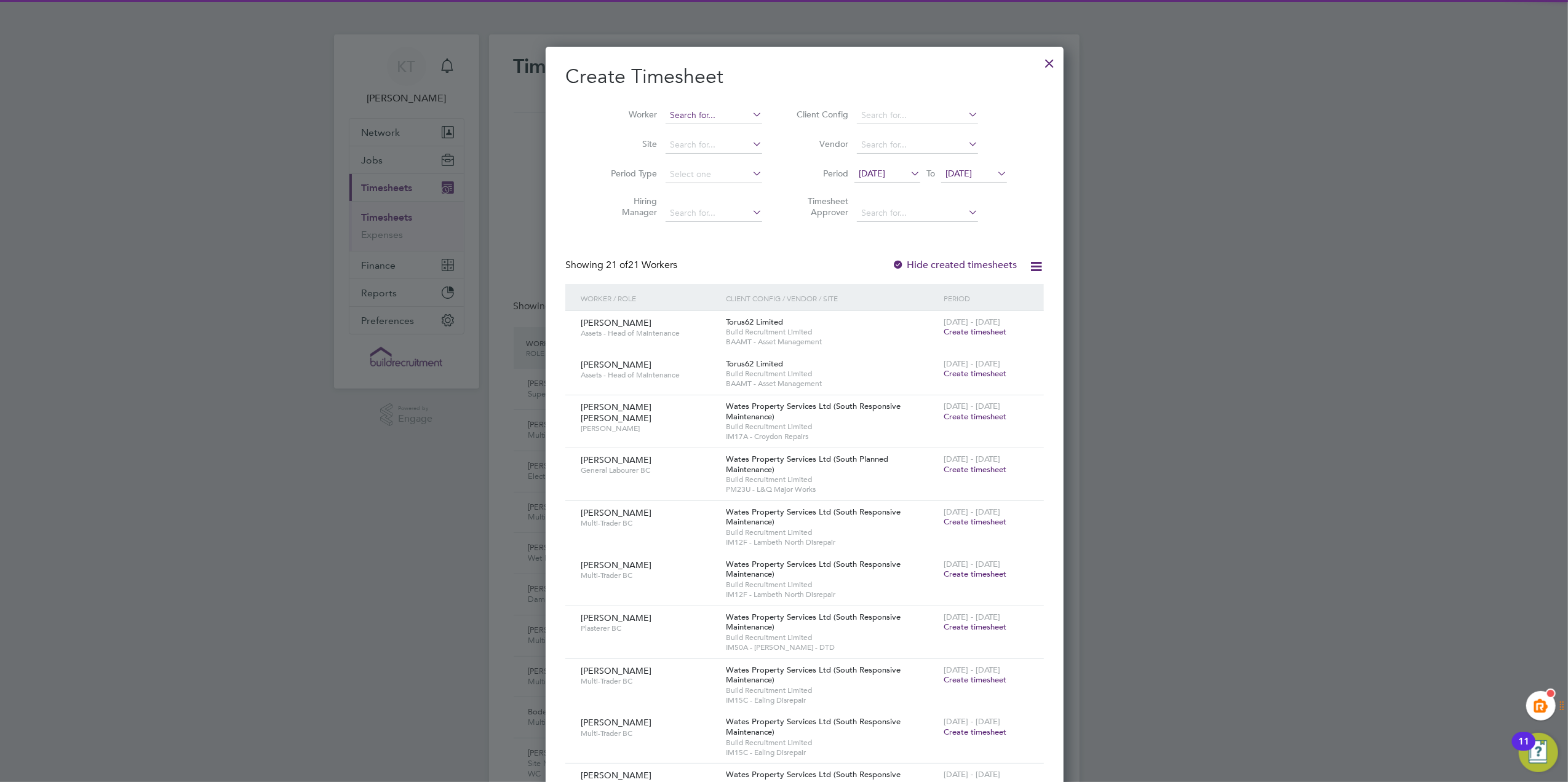
click at [697, 109] on input at bounding box center [713, 115] width 97 height 17
click at [699, 135] on li "[PERSON_NAME] [PERSON_NAME]" at bounding box center [693, 132] width 98 height 17
type input "[PERSON_NAME]"
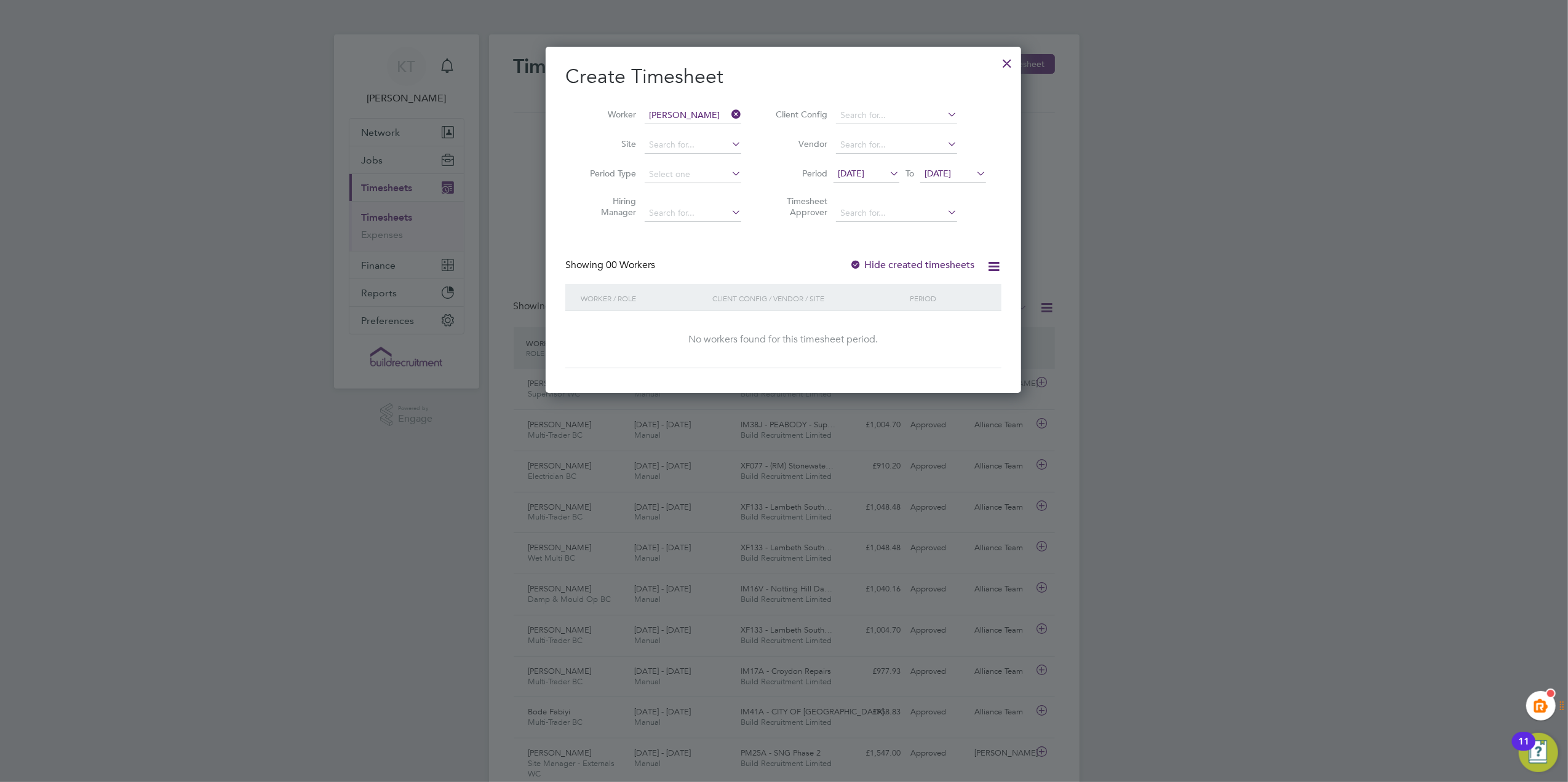
click at [935, 266] on label "Hide created timesheets" at bounding box center [911, 265] width 125 height 12
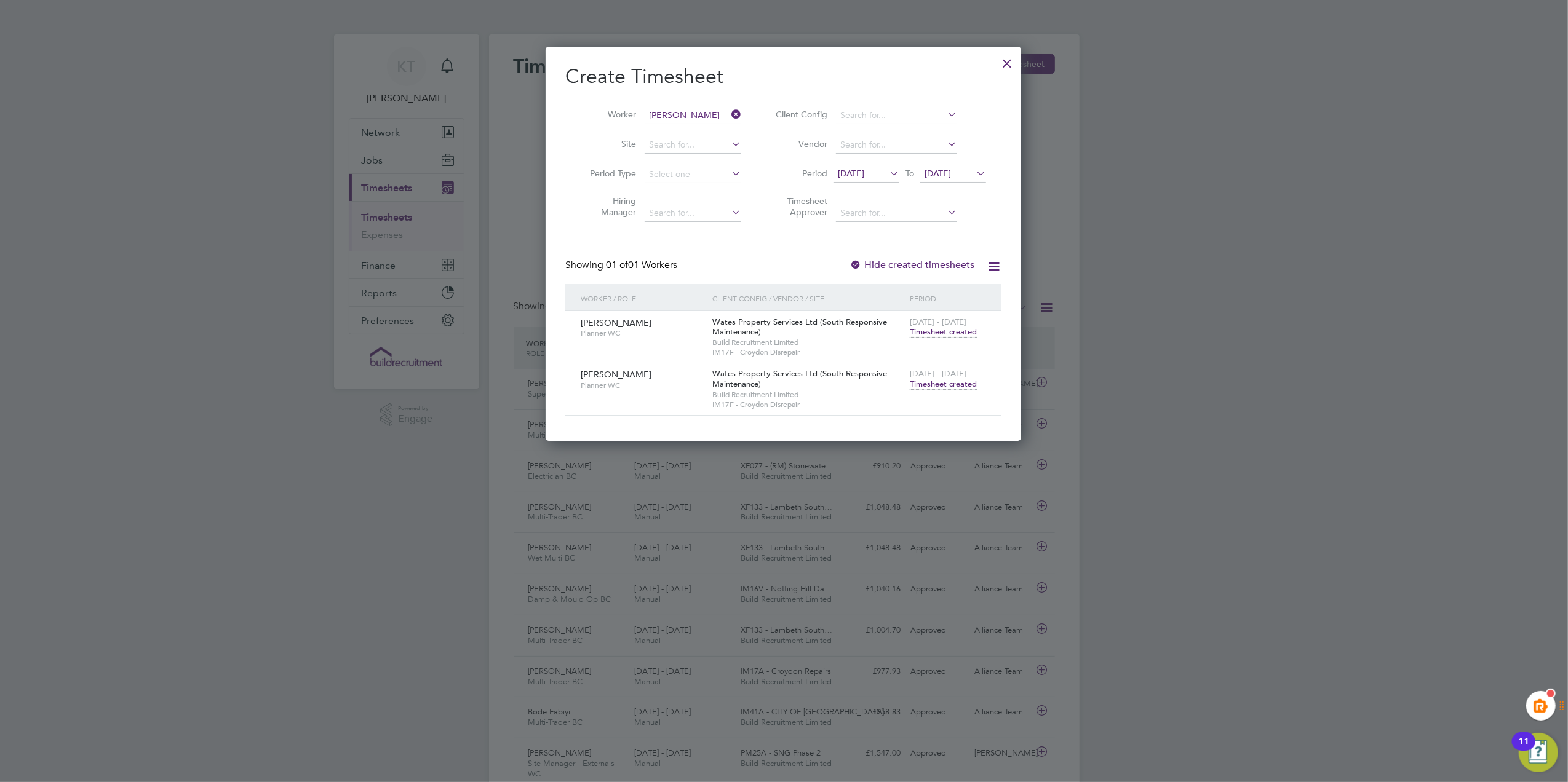
click at [943, 380] on span "Timesheet created" at bounding box center [943, 384] width 67 height 11
